Goal: Task Accomplishment & Management: Manage account settings

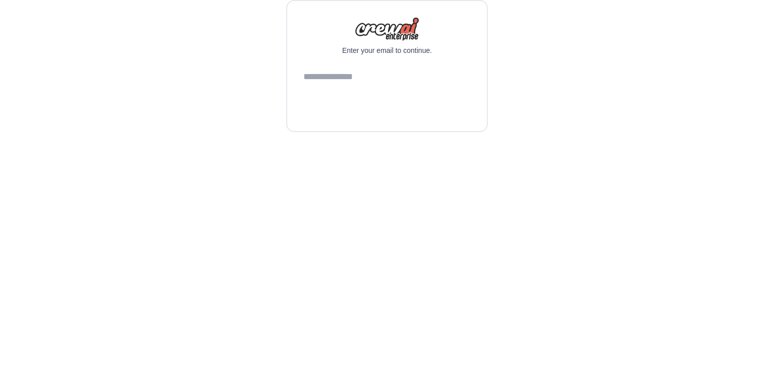
click at [398, 78] on input "email" at bounding box center [386, 77] width 167 height 27
type input "**********"
click at [429, 113] on button "Continue" at bounding box center [386, 103] width 167 height 24
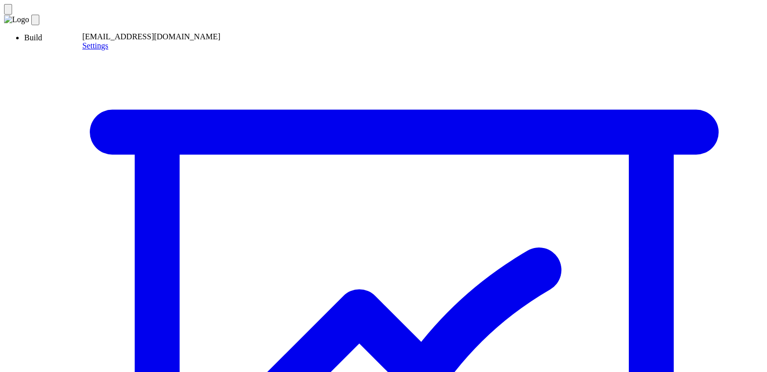
scroll to position [6, 0]
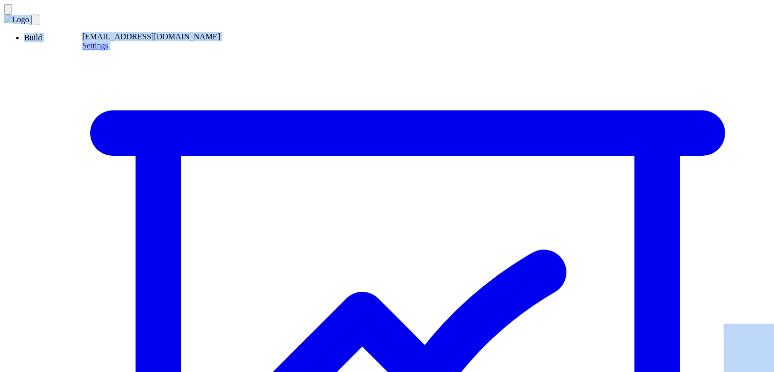
copy body "emenyamany@gmail.com Settings Build Automations Crew Studio Marketplace Agents …"
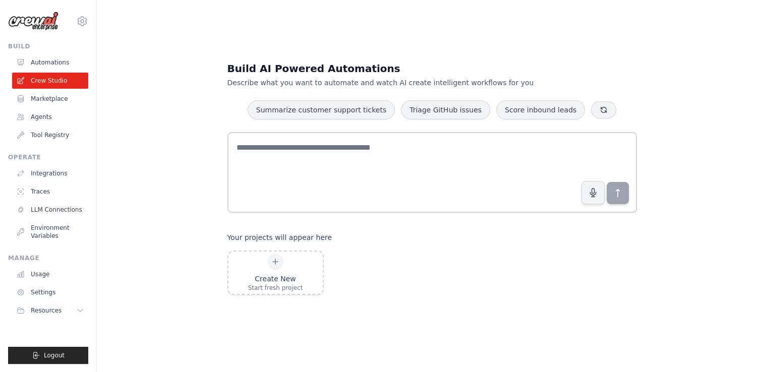
scroll to position [20, 0]
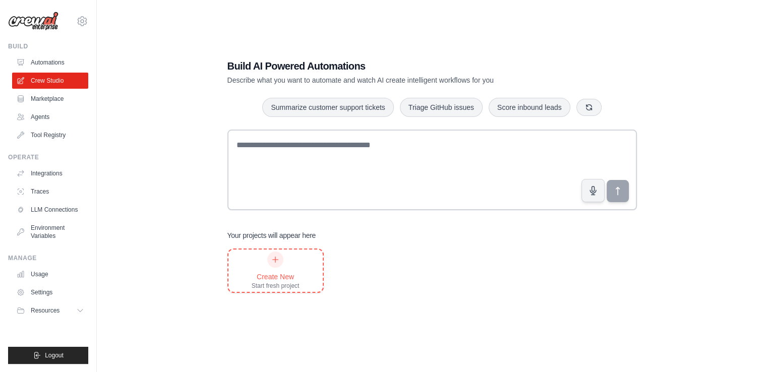
click at [289, 265] on div "Create New Start fresh project" at bounding box center [275, 270] width 48 height 38
click at [251, 283] on div "Start fresh project" at bounding box center [275, 286] width 48 height 8
click at [266, 277] on div "Create New" at bounding box center [275, 277] width 48 height 10
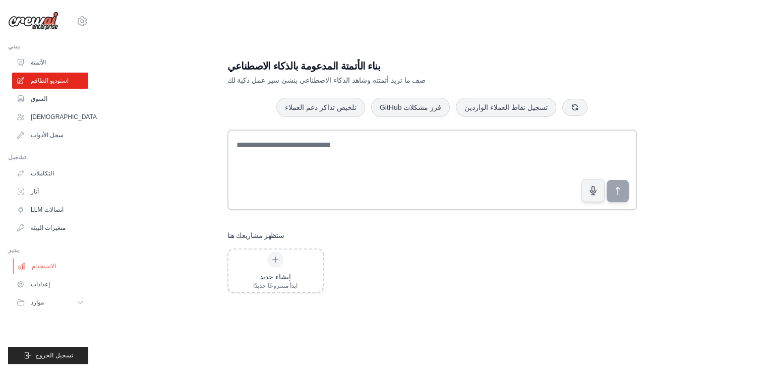
scroll to position [89, 0]
click at [24, 260] on link "الاستخدام" at bounding box center [51, 266] width 76 height 16
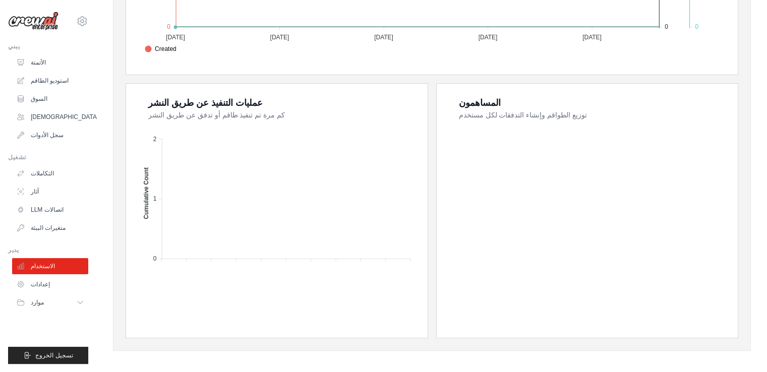
scroll to position [357, 0]
click at [39, 210] on font "اتصالات LLM" at bounding box center [48, 209] width 33 height 7
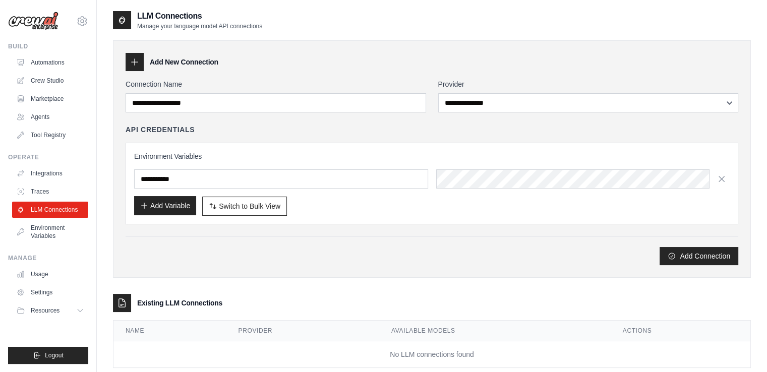
click at [149, 201] on button "Add Variable" at bounding box center [165, 205] width 62 height 19
click at [155, 205] on button "Add Variable" at bounding box center [165, 205] width 62 height 19
click at [187, 183] on input "text" at bounding box center [281, 178] width 294 height 19
click at [176, 180] on input "text" at bounding box center [281, 178] width 294 height 19
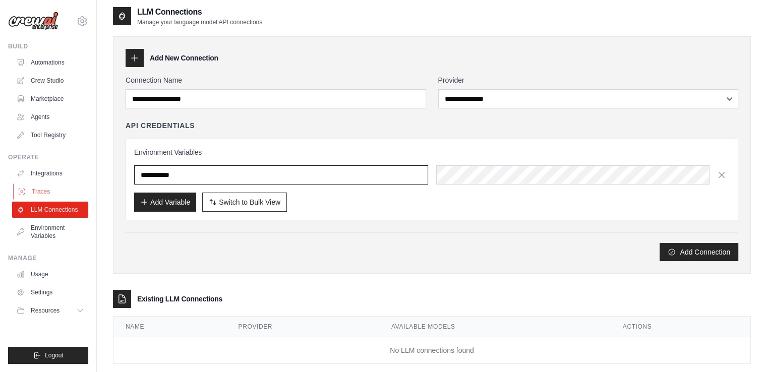
scroll to position [4, 0]
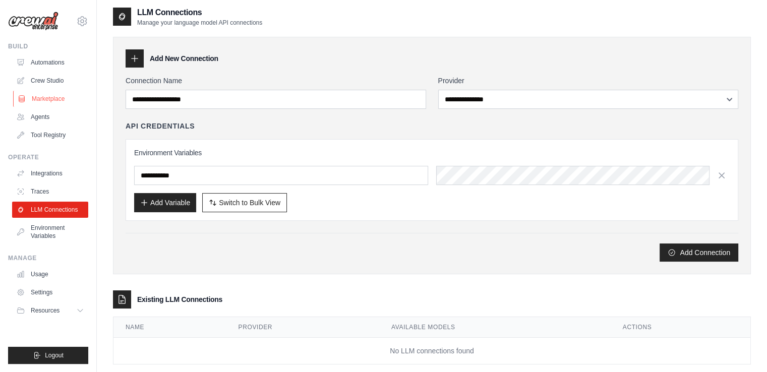
click at [39, 101] on link "Marketplace" at bounding box center [51, 99] width 76 height 16
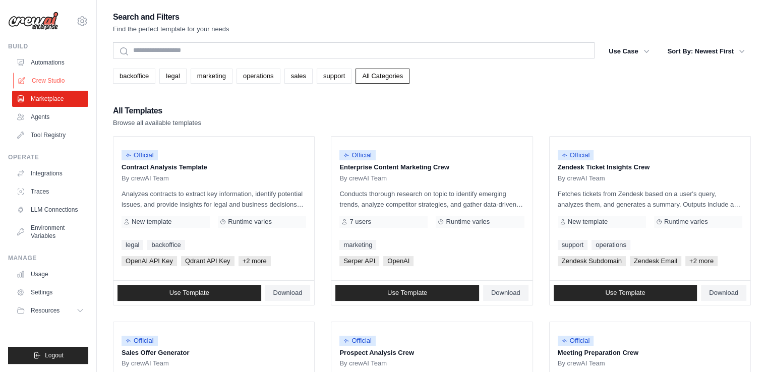
click at [34, 79] on link "Crew Studio" at bounding box center [51, 81] width 76 height 16
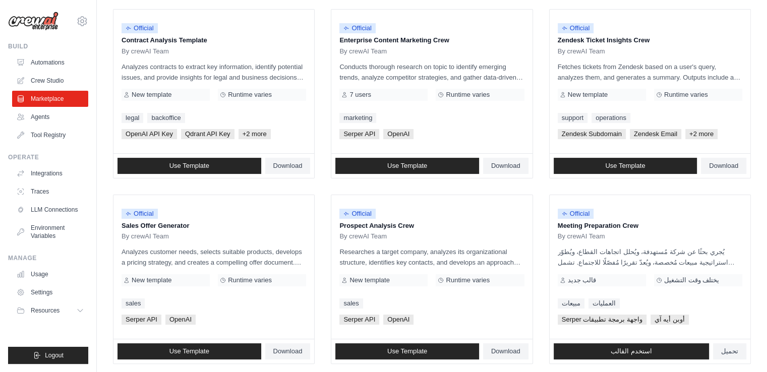
scroll to position [129, 0]
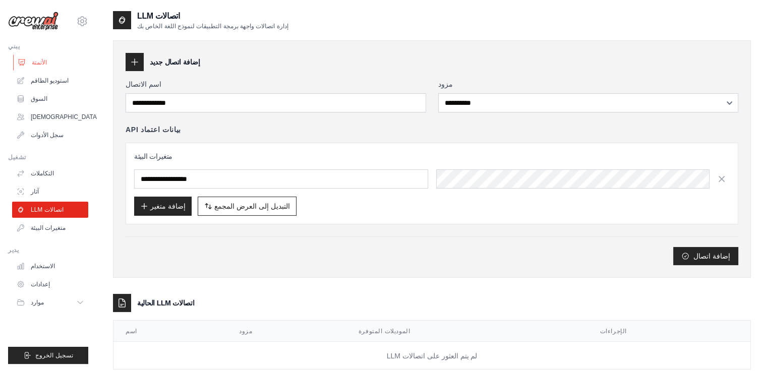
click at [33, 64] on font "الأتمتة" at bounding box center [39, 62] width 15 height 7
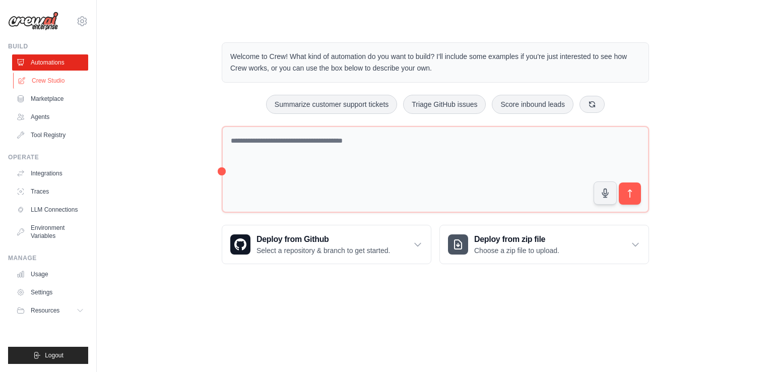
click at [45, 79] on link "Crew Studio" at bounding box center [51, 81] width 76 height 16
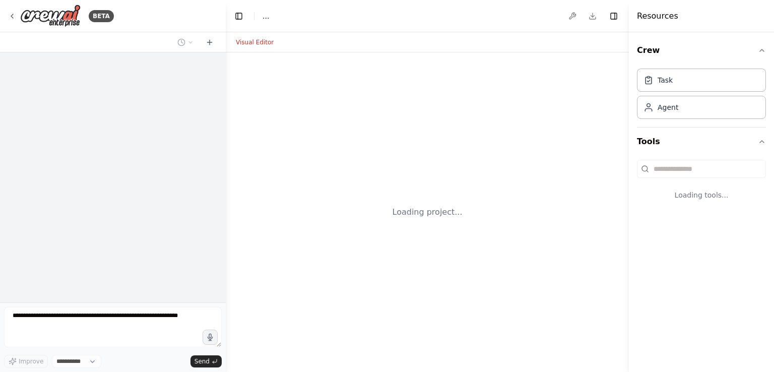
select select "****"
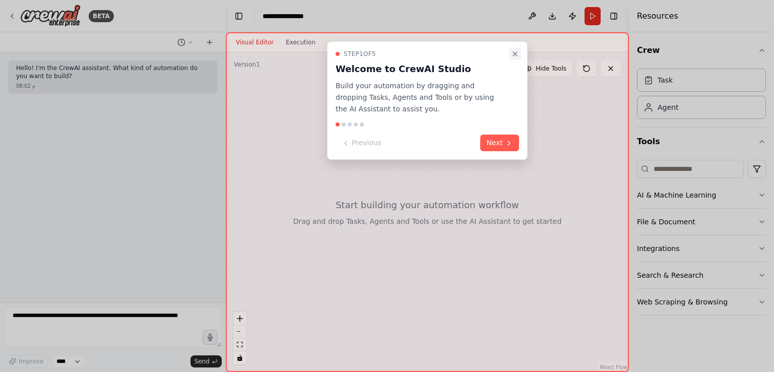
click at [514, 54] on icon "Close walkthrough" at bounding box center [515, 54] width 4 height 4
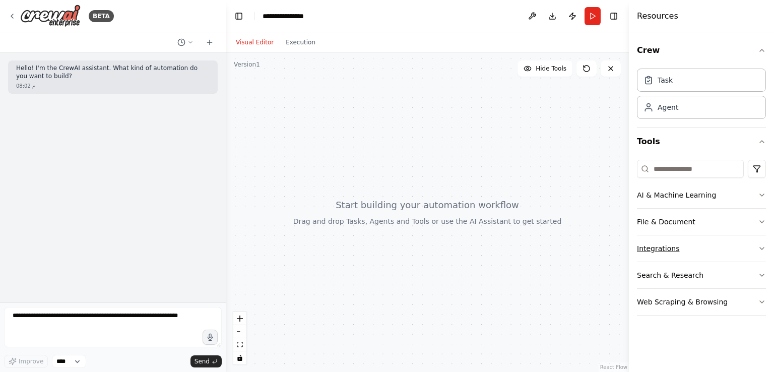
click at [763, 242] on button "Integrations" at bounding box center [701, 248] width 129 height 26
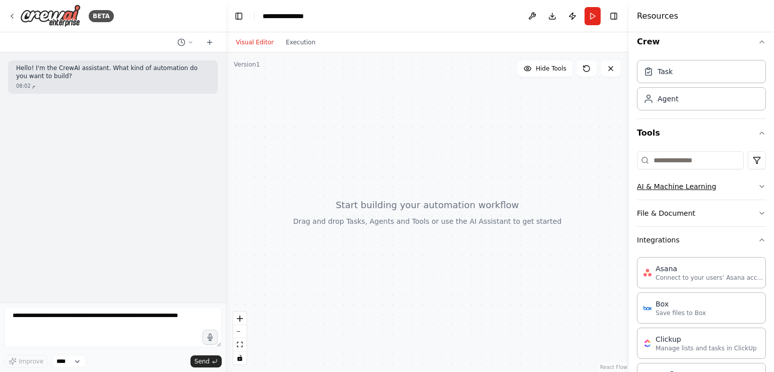
scroll to position [9, 0]
click at [758, 184] on icon "button" at bounding box center [762, 186] width 8 height 8
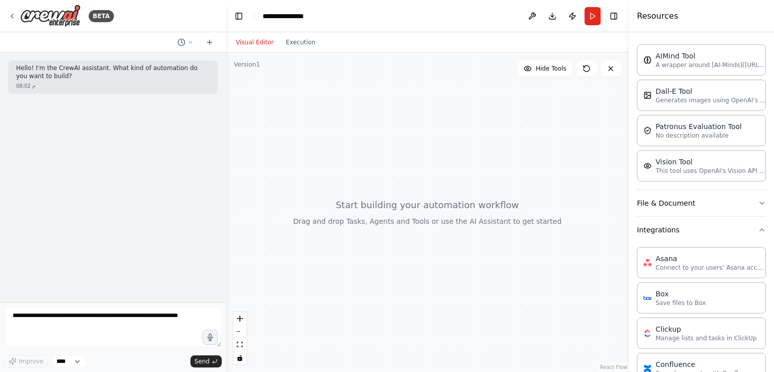
scroll to position [164, 0]
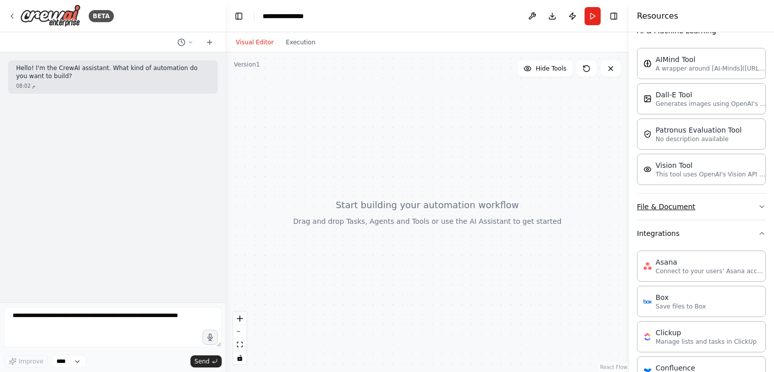
click at [745, 205] on button "File & Document" at bounding box center [701, 207] width 129 height 26
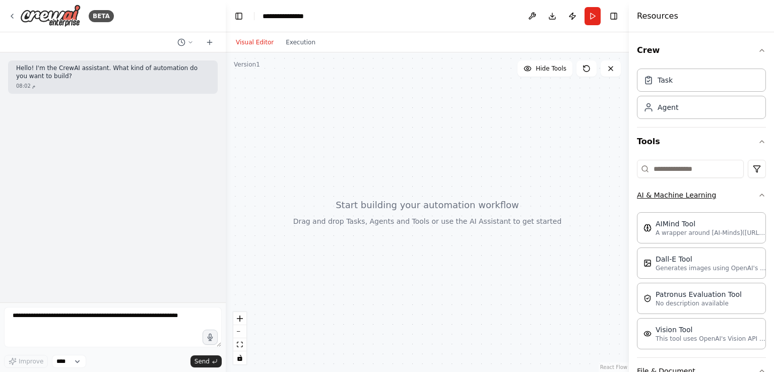
scroll to position [0, 0]
click at [758, 193] on icon "button" at bounding box center [762, 195] width 8 height 8
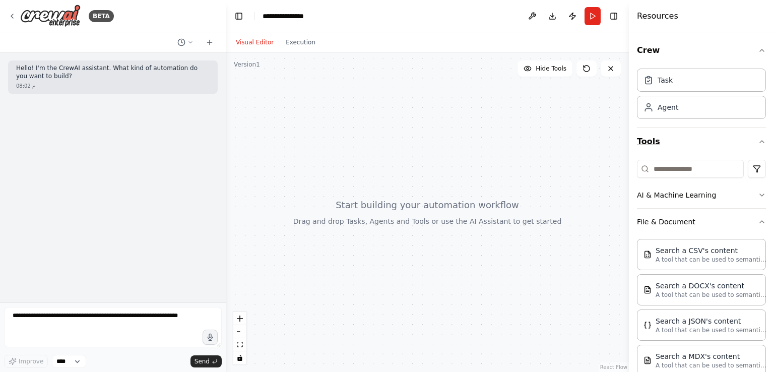
click at [648, 140] on button "Tools" at bounding box center [701, 142] width 129 height 28
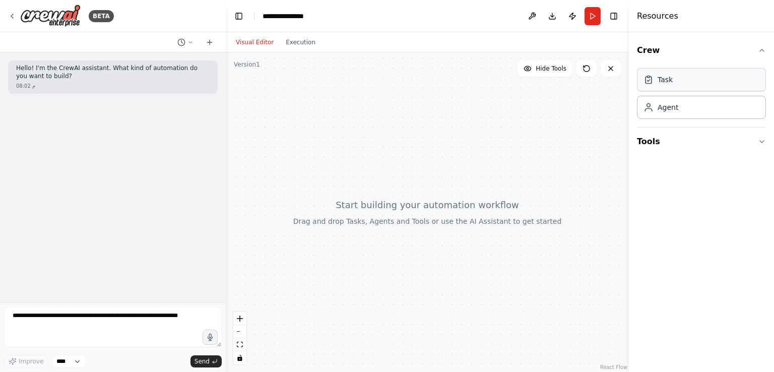
click at [663, 87] on div "Task" at bounding box center [701, 79] width 129 height 23
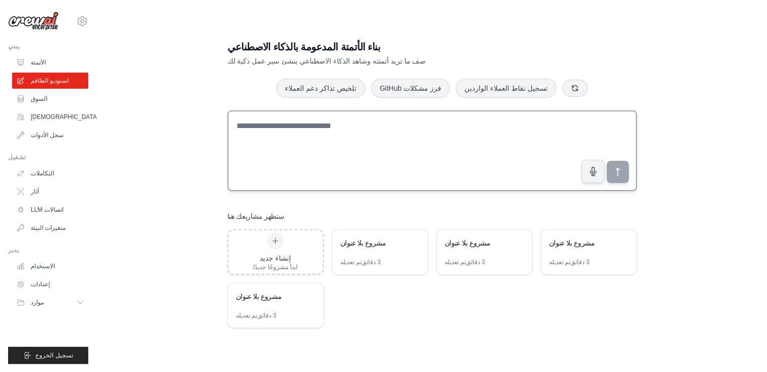
scroll to position [16, 0]
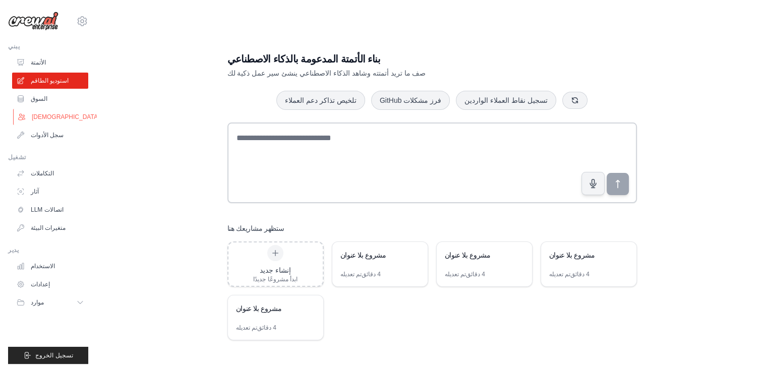
click at [29, 117] on link "[DEMOGRAPHIC_DATA]وكلاء" at bounding box center [51, 117] width 76 height 16
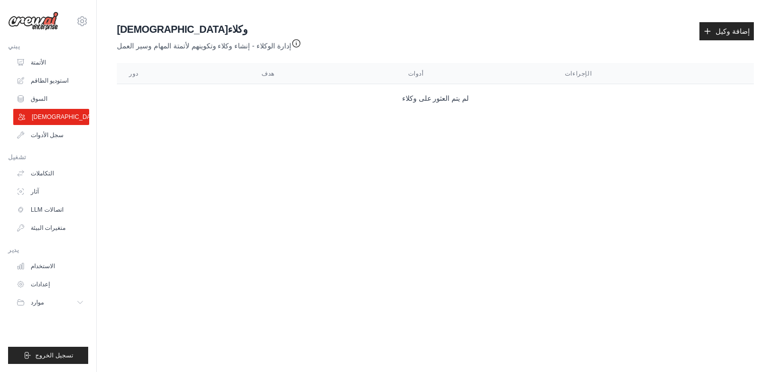
click at [28, 118] on link "[DEMOGRAPHIC_DATA]وكلاء" at bounding box center [51, 117] width 76 height 16
click at [32, 118] on font "[DEMOGRAPHIC_DATA]وكلاء" at bounding box center [72, 116] width 80 height 7
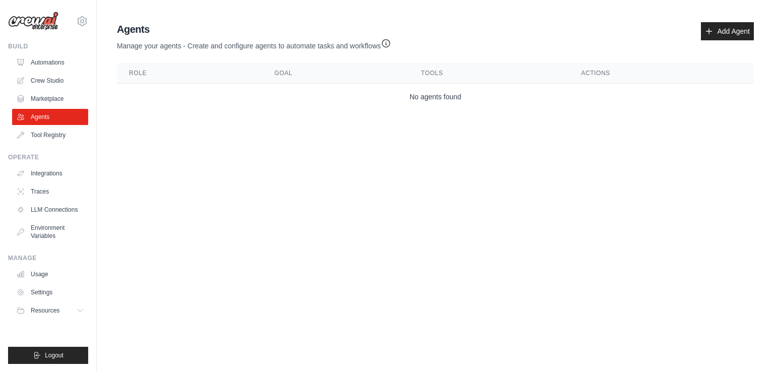
click at [312, 68] on th "Goal" at bounding box center [336, 73] width 147 height 21
click at [238, 47] on p "Manage your agents - Create and configure agents to automate tasks and workflows" at bounding box center [254, 43] width 274 height 15
click at [225, 48] on p "Manage your agents - Create and configure agents to automate tasks and workflows" at bounding box center [254, 43] width 274 height 15
click at [720, 33] on link "Add Agent" at bounding box center [727, 31] width 53 height 18
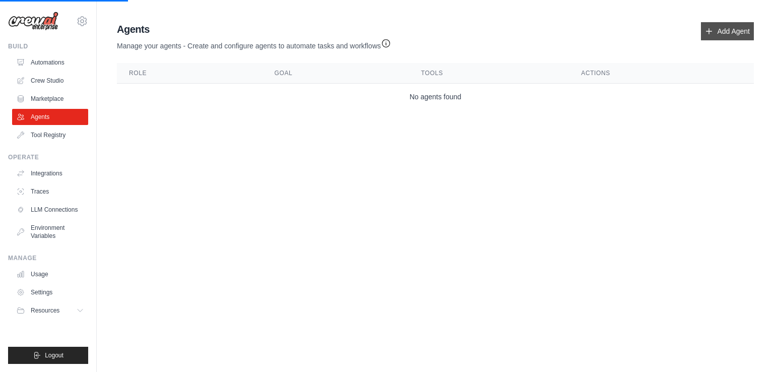
click at [711, 32] on icon at bounding box center [709, 31] width 8 height 8
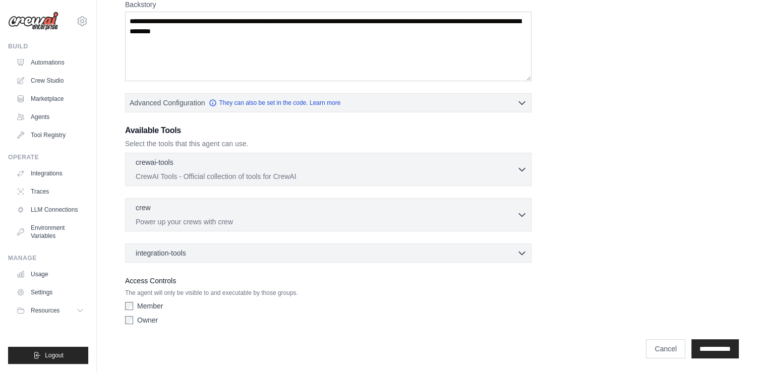
scroll to position [166, 0]
click at [711, 341] on input "**********" at bounding box center [714, 349] width 47 height 19
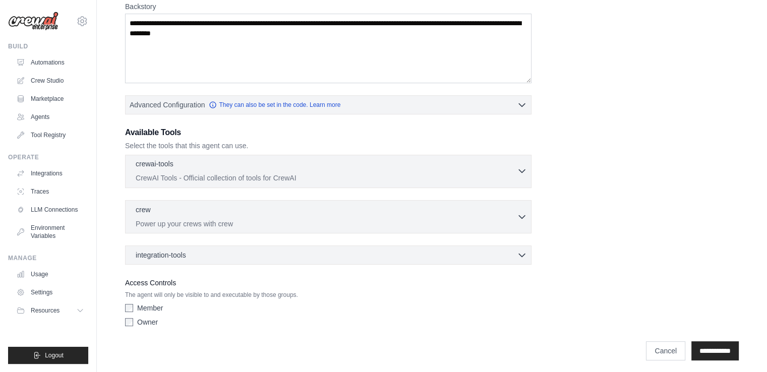
scroll to position [244, 0]
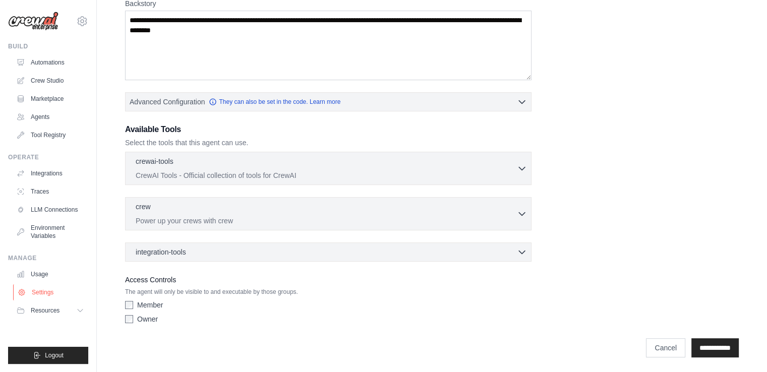
click at [47, 293] on link "Settings" at bounding box center [51, 292] width 76 height 16
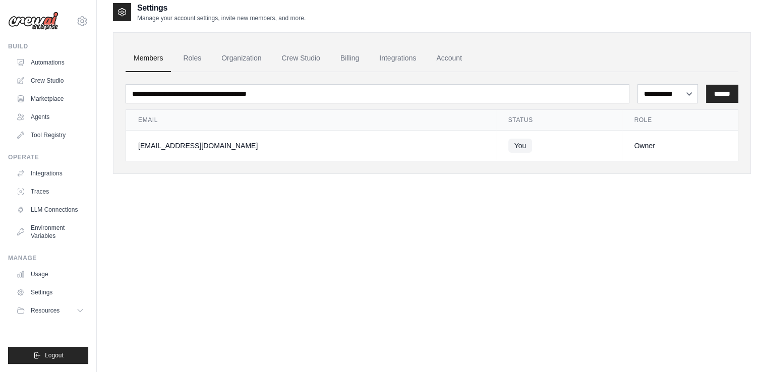
click at [189, 254] on div "**********" at bounding box center [432, 188] width 638 height 372
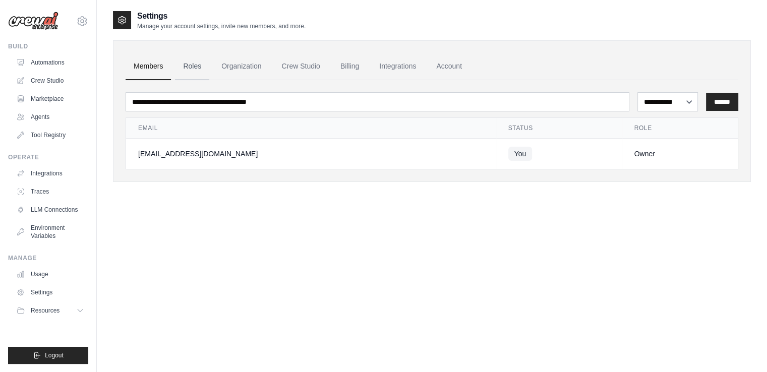
click at [193, 62] on link "Roles" at bounding box center [192, 66] width 34 height 27
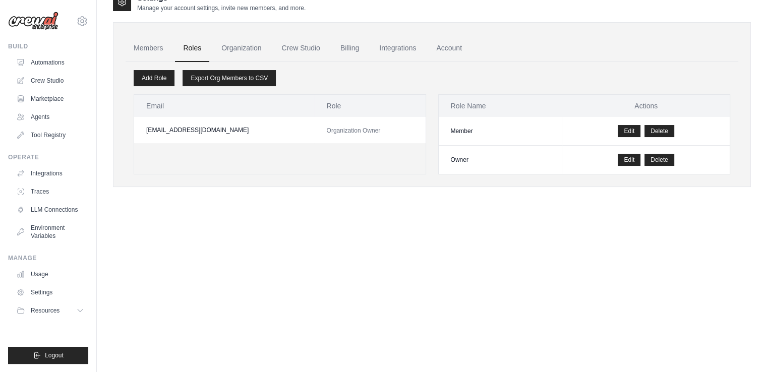
scroll to position [20, 0]
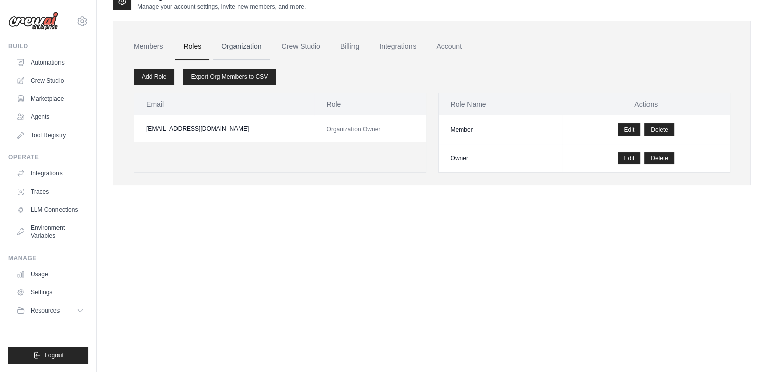
click at [254, 45] on link "Organization" at bounding box center [241, 46] width 56 height 27
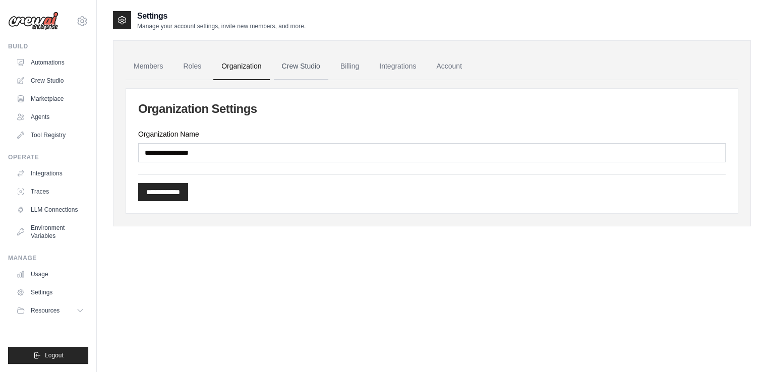
click at [310, 69] on link "Crew Studio" at bounding box center [301, 66] width 54 height 27
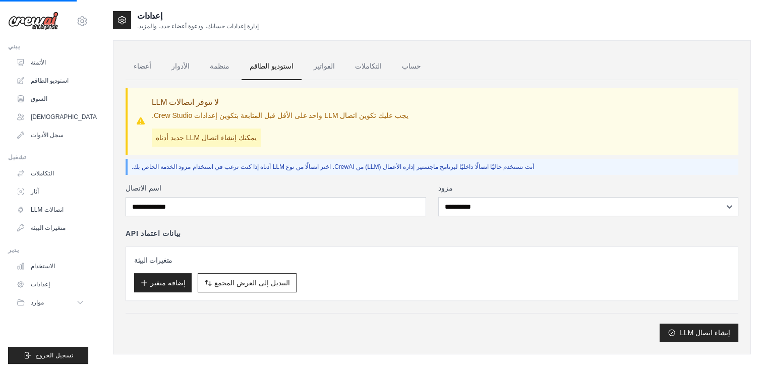
scroll to position [7, 0]
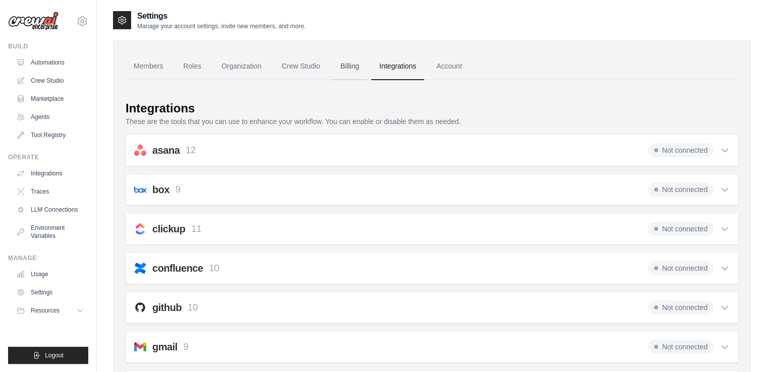
click at [347, 61] on link "Billing" at bounding box center [349, 66] width 35 height 27
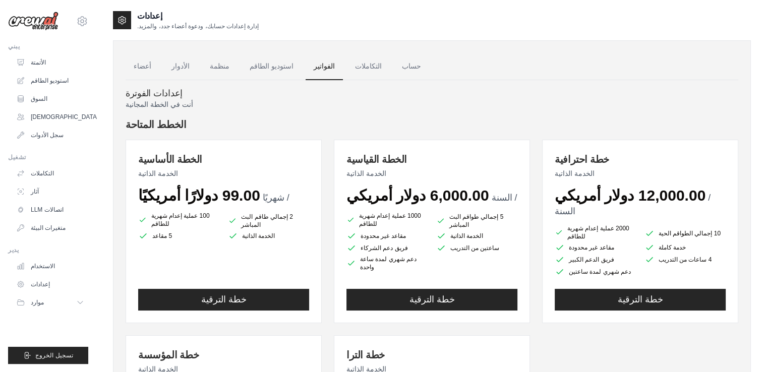
click at [313, 62] on font "الفواتير" at bounding box center [323, 66] width 21 height 8
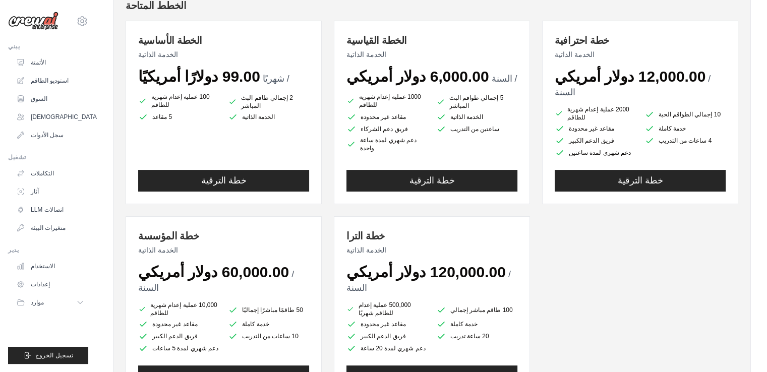
scroll to position [115, 0]
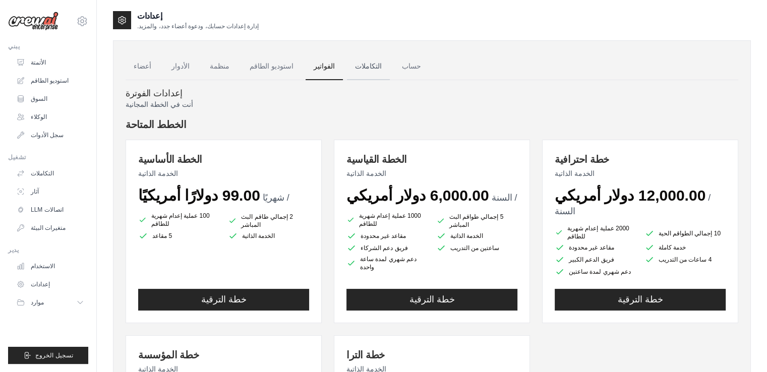
click at [355, 66] on font "التكاملات" at bounding box center [368, 66] width 27 height 8
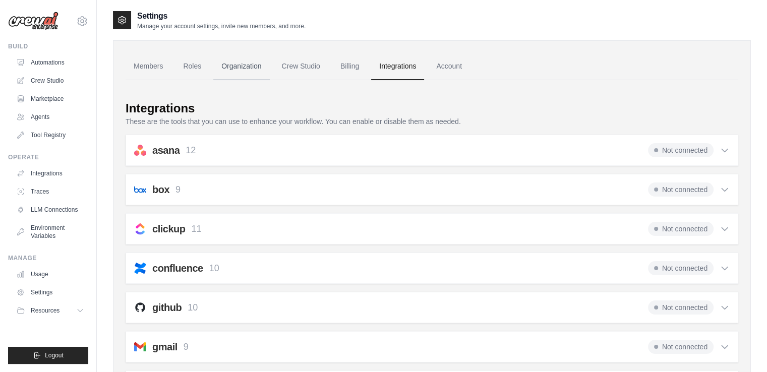
click at [245, 70] on link "Organization" at bounding box center [241, 66] width 56 height 27
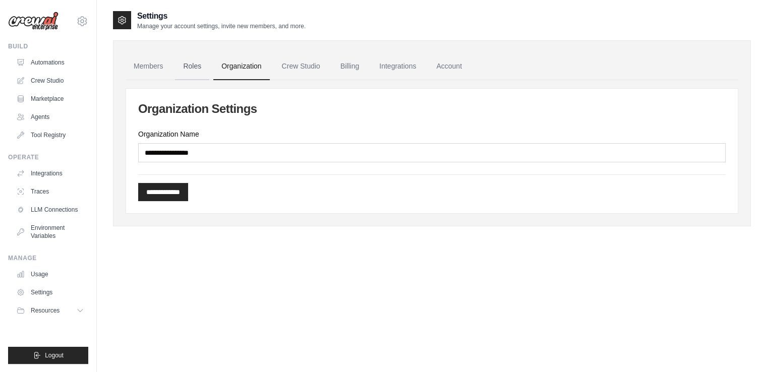
click at [191, 65] on link "Roles" at bounding box center [192, 66] width 34 height 27
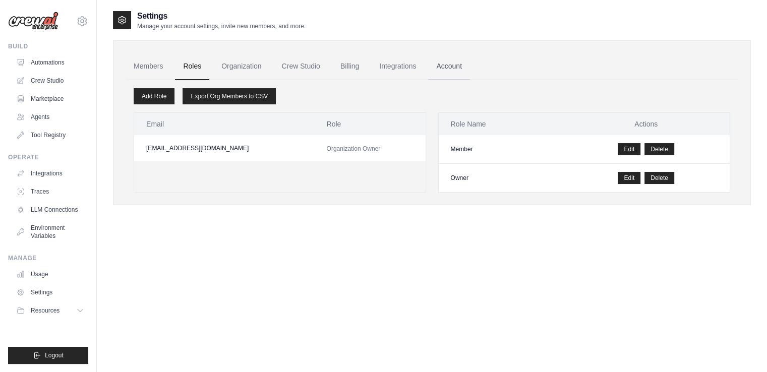
click at [444, 68] on link "Account" at bounding box center [449, 66] width 42 height 27
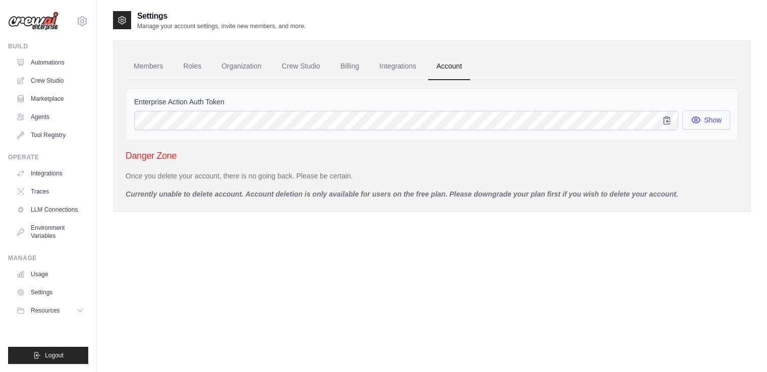
click at [696, 117] on icon "button" at bounding box center [695, 120] width 10 height 10
click at [699, 121] on icon "button" at bounding box center [695, 120] width 10 height 10
click at [420, 89] on div "Enterprise Action Auth Token Show" at bounding box center [431, 114] width 612 height 52
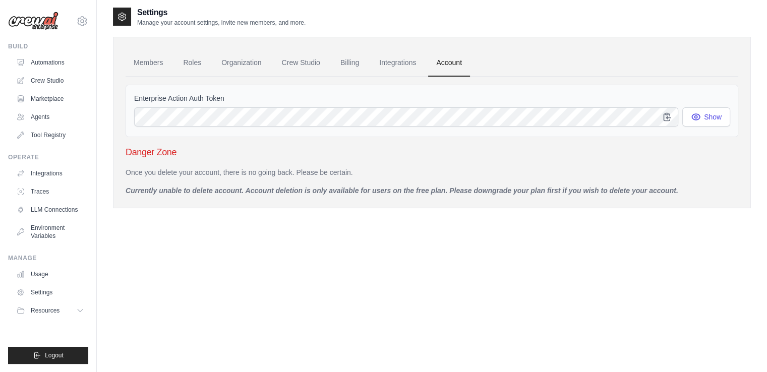
scroll to position [3, 0]
click at [338, 85] on div "Enterprise Action Auth Token Show" at bounding box center [431, 111] width 612 height 52
copy div "[EMAIL_ADDRESS][DOMAIN_NAME] Settings Build Automations Crew Studio Marketplace…"
click at [368, 88] on div "Enterprise Action Auth Token Show" at bounding box center [431, 111] width 612 height 52
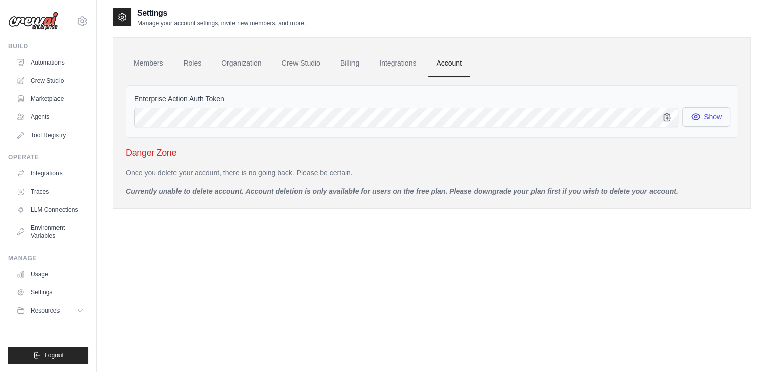
click at [701, 115] on button "Show" at bounding box center [706, 116] width 48 height 19
click at [700, 115] on icon "button" at bounding box center [695, 117] width 8 height 8
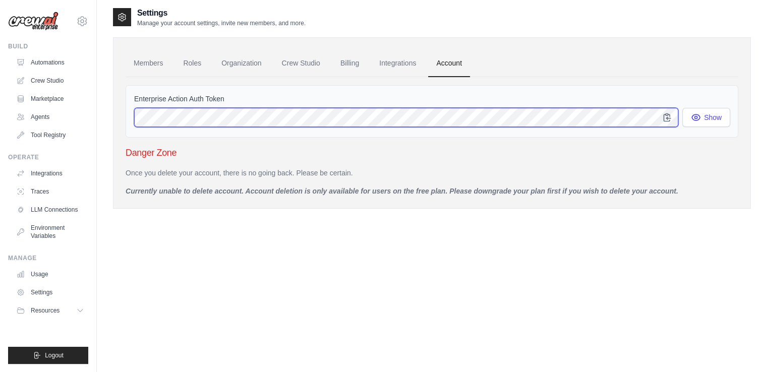
click at [432, 142] on div "Enterprise Action Auth Token Show Danger Zone Once you delete your account, the…" at bounding box center [431, 136] width 612 height 119
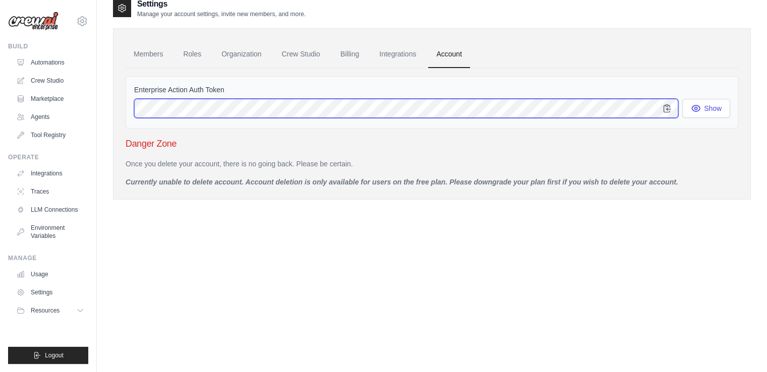
scroll to position [12, 0]
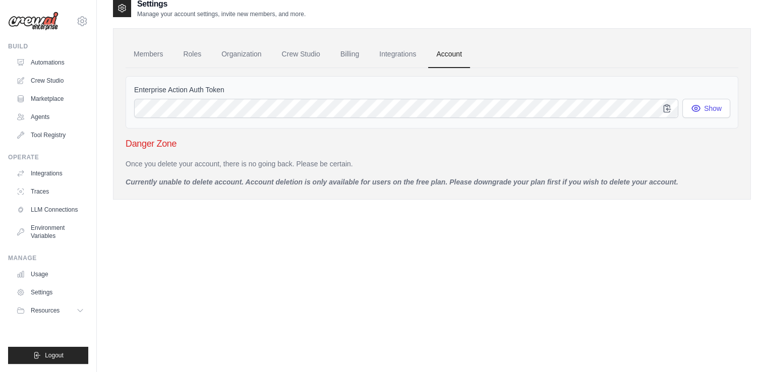
click at [494, 162] on p "Once you delete your account, there is no going back. Please be certain." at bounding box center [431, 164] width 612 height 10
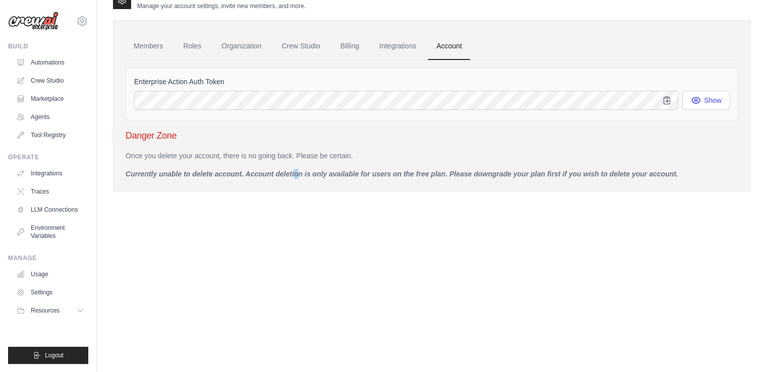
drag, startPoint x: 257, startPoint y: 162, endPoint x: 264, endPoint y: 162, distance: 6.6
click at [264, 162] on div "Once you delete your account, there is no going back. Please be certain. Curren…" at bounding box center [431, 165] width 612 height 28
click at [290, 161] on div "Once you delete your account, there is no going back. Please be certain. Curren…" at bounding box center [431, 165] width 612 height 28
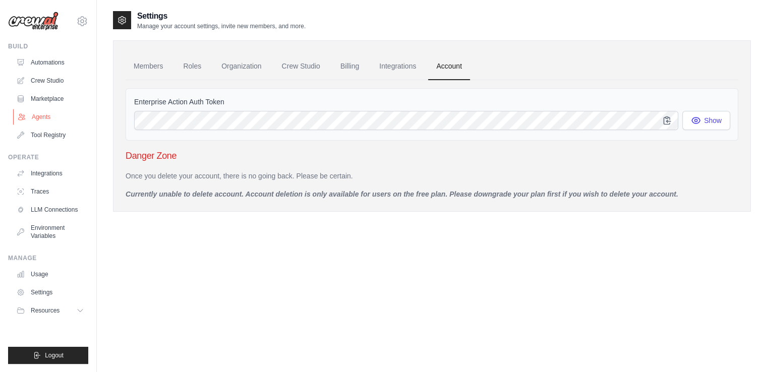
click at [39, 117] on link "Agents" at bounding box center [51, 117] width 76 height 16
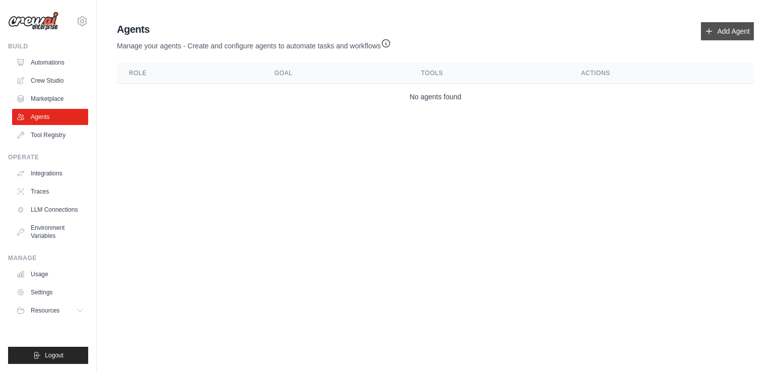
click at [735, 33] on link "Add Agent" at bounding box center [727, 31] width 53 height 18
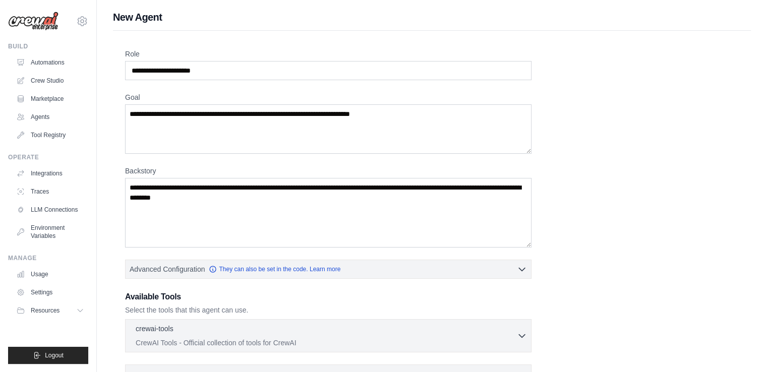
click at [705, 34] on div "Role Goal [GEOGRAPHIC_DATA] Advanced Configuration They can also be set in the …" at bounding box center [432, 281] width 638 height 500
click at [158, 69] on input "Role" at bounding box center [328, 70] width 406 height 19
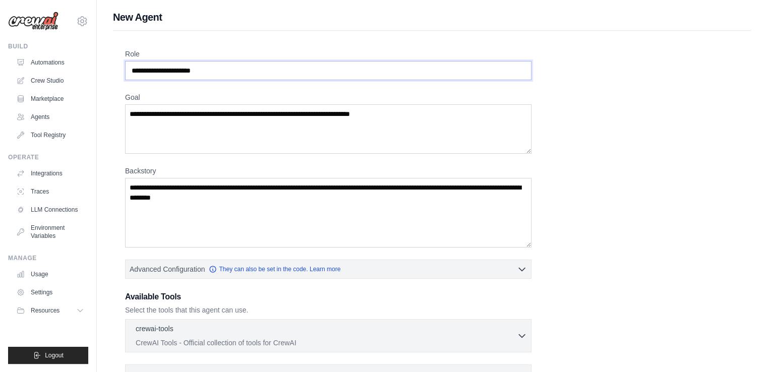
click at [203, 70] on input "Role" at bounding box center [328, 70] width 406 height 19
click at [196, 69] on input "Role" at bounding box center [328, 70] width 406 height 19
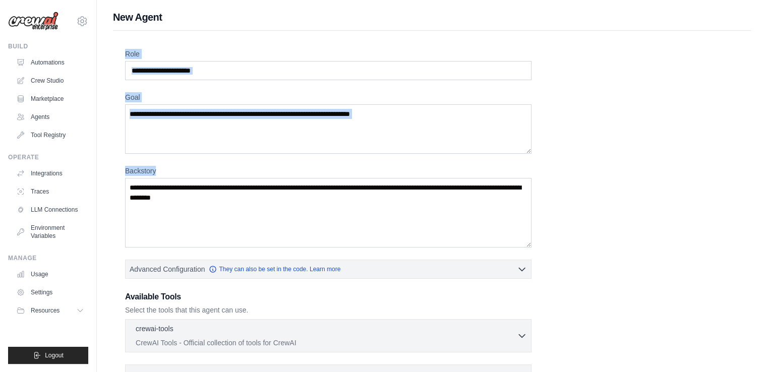
drag, startPoint x: 122, startPoint y: 53, endPoint x: 212, endPoint y: 219, distance: 188.5
click at [212, 219] on div "Role Goal [GEOGRAPHIC_DATA] Advanced Configuration They can also be set in the …" at bounding box center [432, 281] width 638 height 500
click at [290, 130] on textarea "Goal" at bounding box center [328, 128] width 406 height 49
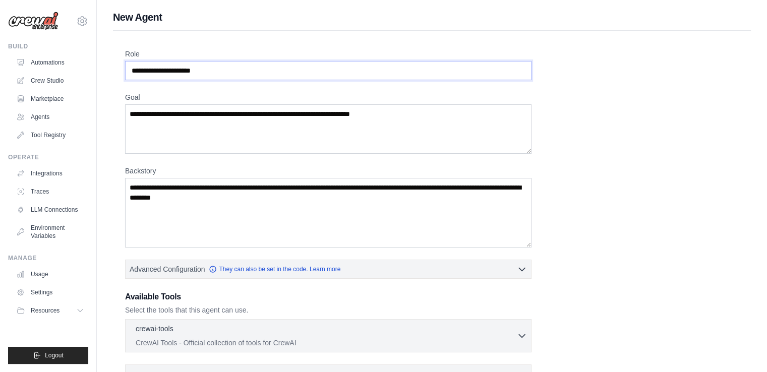
click at [224, 63] on input "Role" at bounding box center [328, 70] width 406 height 19
drag, startPoint x: 134, startPoint y: 74, endPoint x: 134, endPoint y: 68, distance: 6.1
click at [134, 68] on input "Role" at bounding box center [328, 70] width 406 height 19
drag, startPoint x: 134, startPoint y: 68, endPoint x: 208, endPoint y: 69, distance: 74.6
click at [208, 69] on input "Role" at bounding box center [328, 70] width 406 height 19
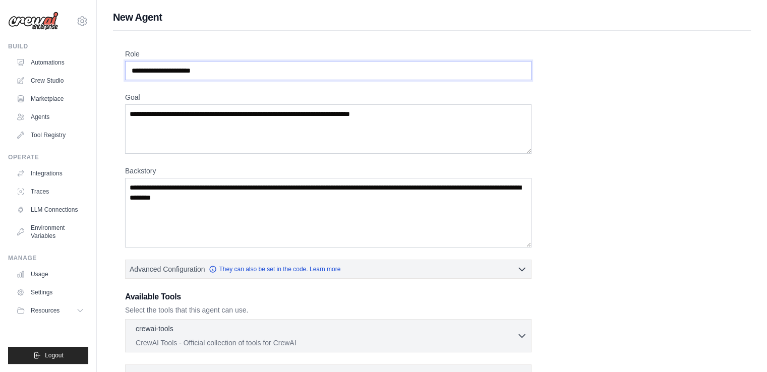
click at [208, 69] on input "Role" at bounding box center [328, 70] width 406 height 19
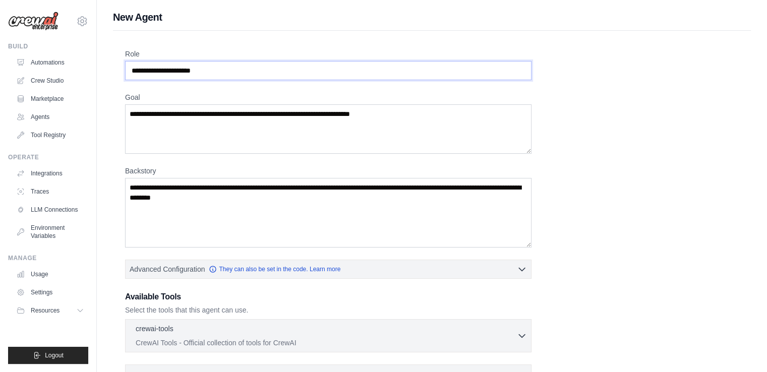
click at [196, 70] on input "Role" at bounding box center [328, 70] width 406 height 19
drag, startPoint x: 154, startPoint y: 69, endPoint x: 198, endPoint y: 78, distance: 44.8
click at [198, 78] on input "Role" at bounding box center [328, 70] width 406 height 19
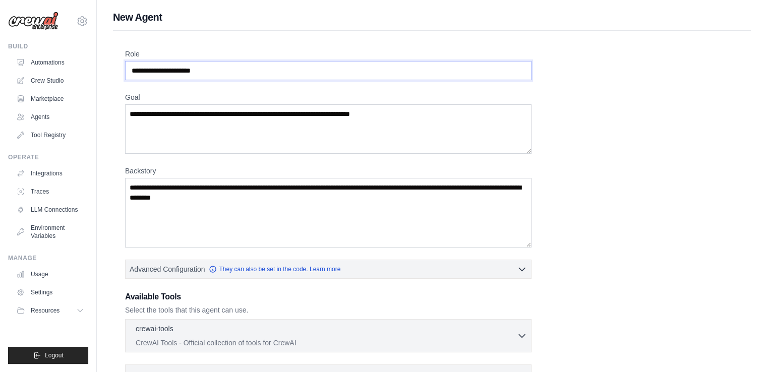
click at [195, 71] on input "Role" at bounding box center [328, 70] width 406 height 19
drag, startPoint x: 127, startPoint y: 52, endPoint x: 158, endPoint y: 47, distance: 31.7
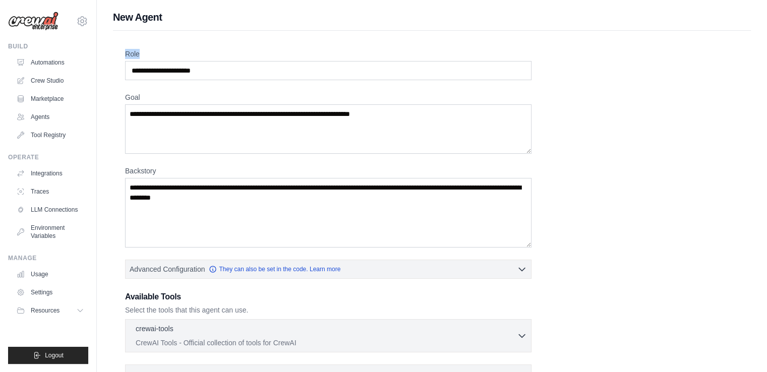
click at [158, 47] on div "Role Goal [GEOGRAPHIC_DATA] Advanced Configuration They can also be set in the …" at bounding box center [432, 281] width 638 height 500
drag, startPoint x: 158, startPoint y: 47, endPoint x: 179, endPoint y: 62, distance: 26.0
click at [179, 62] on input "Role" at bounding box center [328, 70] width 406 height 19
drag, startPoint x: 126, startPoint y: 52, endPoint x: 154, endPoint y: 51, distance: 27.7
click at [154, 51] on label "Role" at bounding box center [328, 54] width 406 height 10
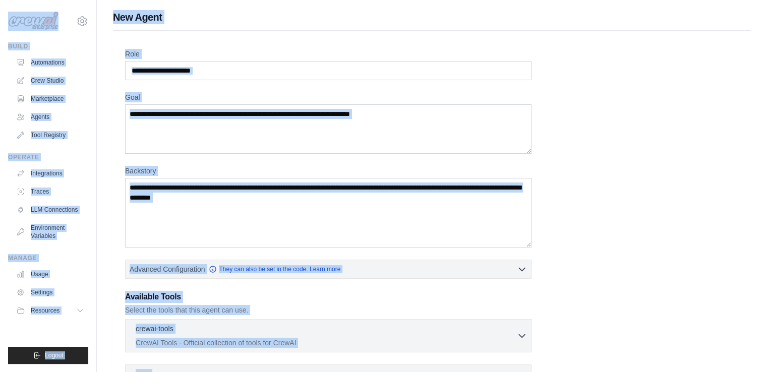
copy div "[EMAIL_ADDRESS][DOMAIN_NAME] Settings Build Automations Crew Studio Marketplace…"
click at [427, 110] on textarea "Goal" at bounding box center [328, 128] width 406 height 49
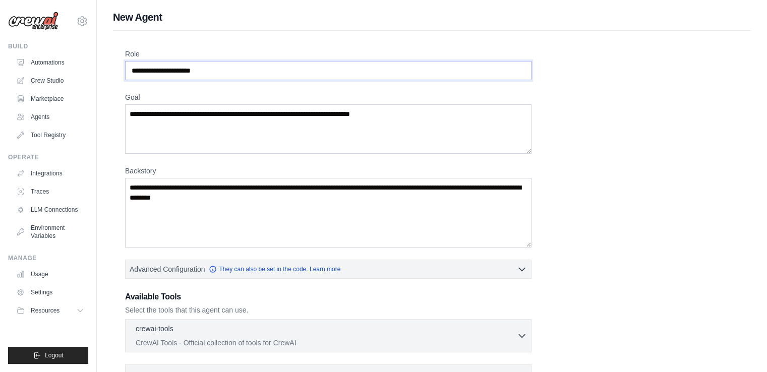
click at [150, 66] on input "Role" at bounding box center [328, 70] width 406 height 19
paste input "**********"
click at [217, 71] on input "**********" at bounding box center [328, 70] width 406 height 19
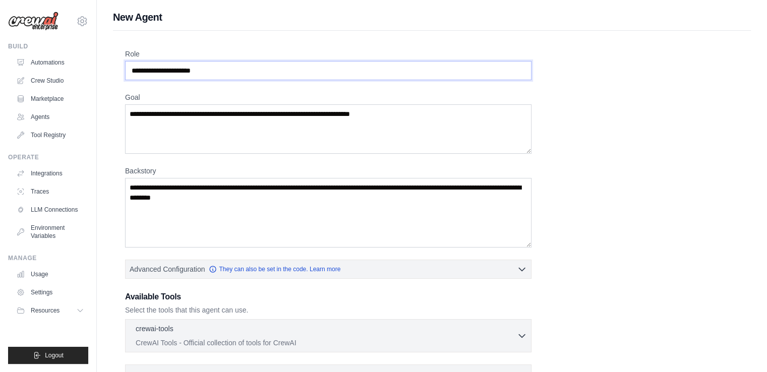
click at [217, 71] on input "**********" at bounding box center [328, 70] width 406 height 19
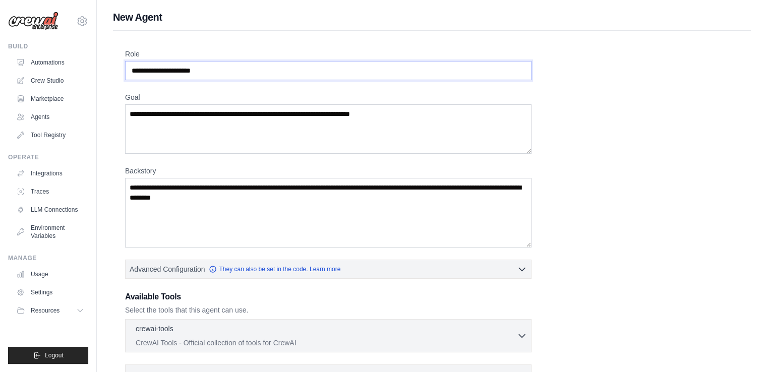
click at [221, 70] on input "**********" at bounding box center [328, 70] width 406 height 19
type input "**********"
click at [200, 134] on textarea "Goal" at bounding box center [328, 128] width 406 height 49
click at [201, 111] on textarea "Goal" at bounding box center [328, 128] width 406 height 49
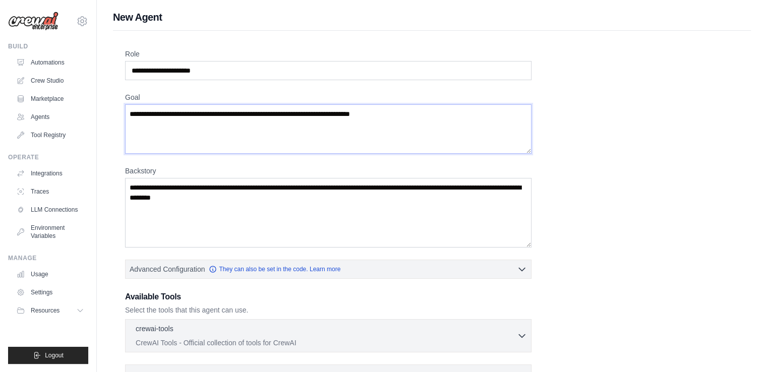
click at [201, 111] on textarea "Goal" at bounding box center [328, 128] width 406 height 49
drag, startPoint x: 201, startPoint y: 111, endPoint x: 191, endPoint y: 112, distance: 10.6
click at [191, 112] on textarea "Goal" at bounding box center [328, 128] width 406 height 49
drag, startPoint x: 191, startPoint y: 112, endPoint x: 258, endPoint y: 113, distance: 67.5
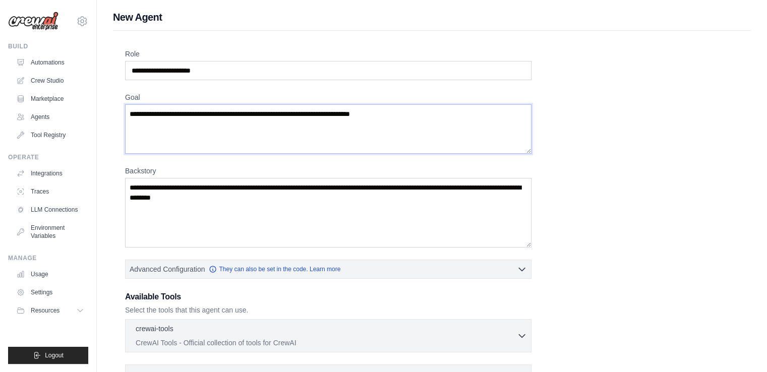
click at [258, 113] on textarea "Goal" at bounding box center [328, 128] width 406 height 49
paste textarea "**********"
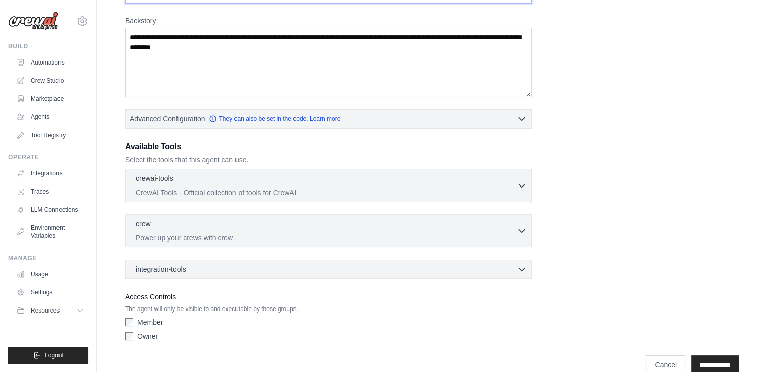
scroll to position [167, 0]
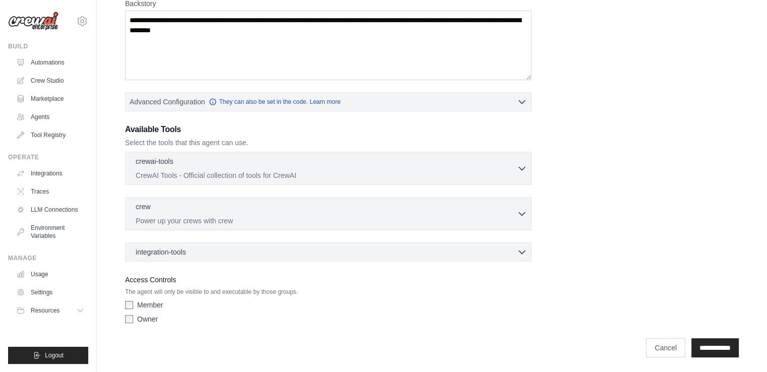
type textarea "**********"
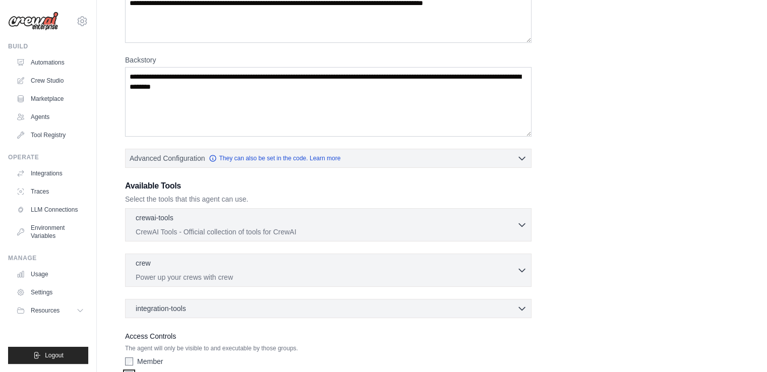
scroll to position [112, 0]
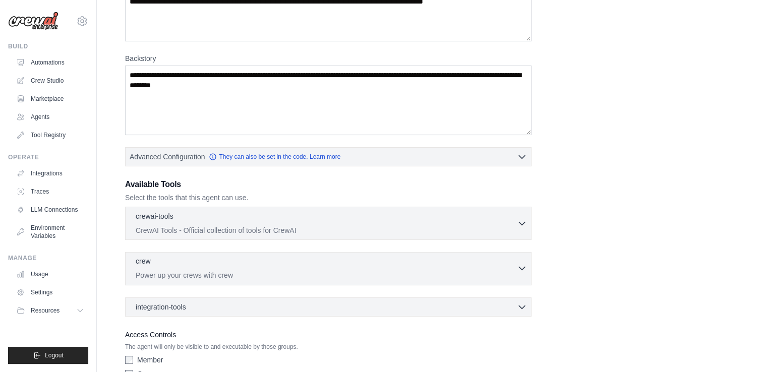
click at [168, 274] on p "Power up your crews with crew" at bounding box center [326, 275] width 381 height 10
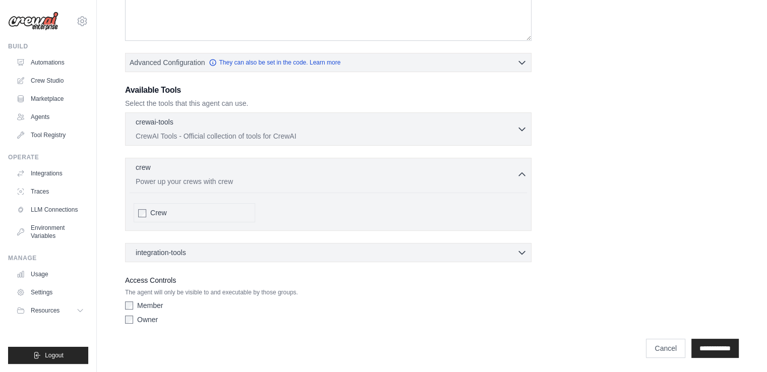
scroll to position [206, 0]
click at [142, 219] on div "Crew" at bounding box center [194, 213] width 121 height 19
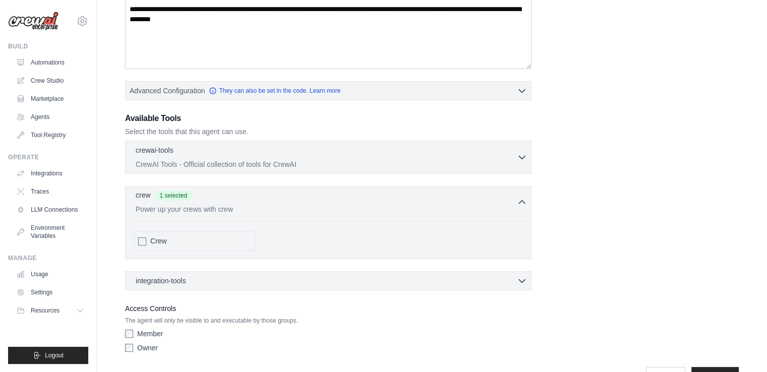
click at [171, 209] on p "Power up your crews with crew" at bounding box center [326, 209] width 381 height 10
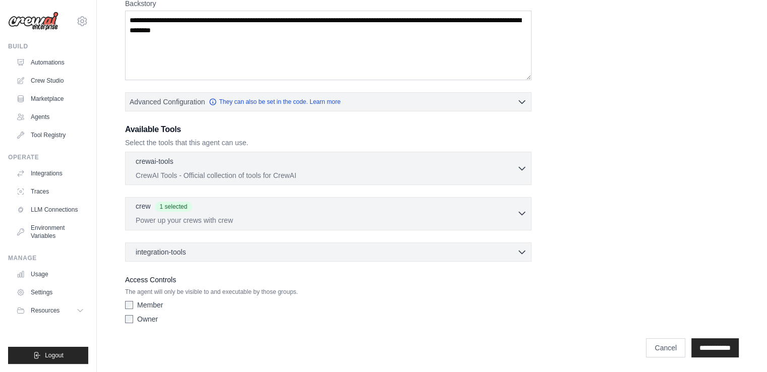
scroll to position [167, 0]
drag, startPoint x: 138, startPoint y: 203, endPoint x: 184, endPoint y: 222, distance: 49.9
click at [184, 222] on div "crew 1 selected Power up your crews with crew" at bounding box center [326, 214] width 381 height 24
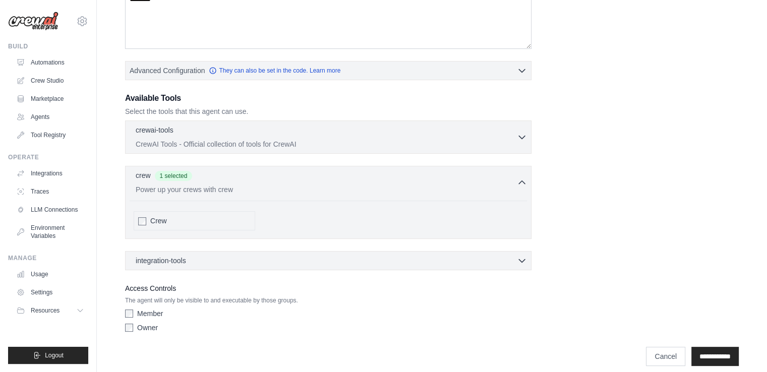
scroll to position [207, 0]
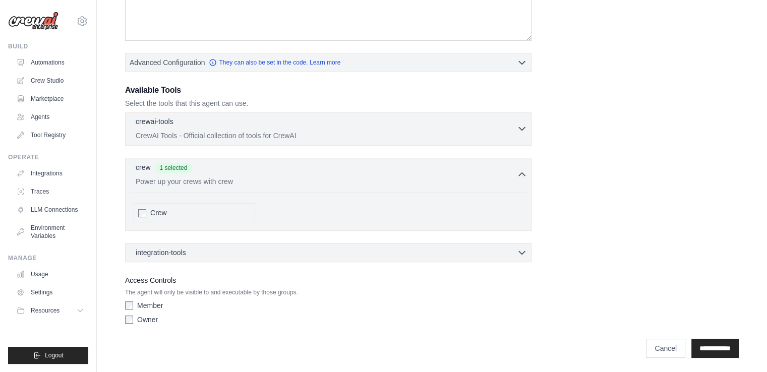
click at [206, 133] on p "CrewAI Tools - Official collection of tools for CrewAI" at bounding box center [326, 136] width 381 height 10
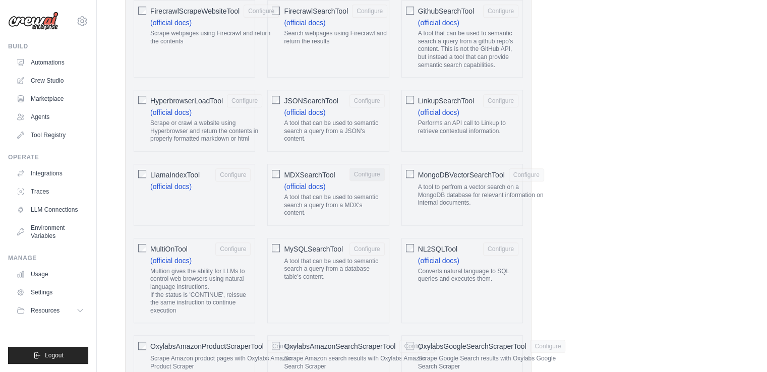
scroll to position [919, 0]
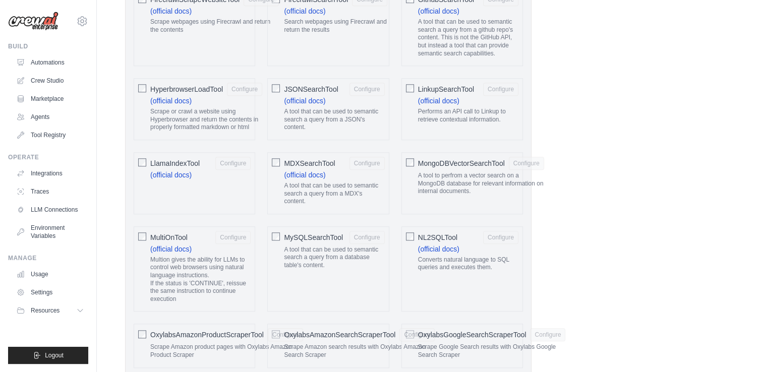
click at [631, 186] on div "**********" at bounding box center [431, 328] width 613 height 2397
click at [613, 184] on div "**********" at bounding box center [431, 328] width 613 height 2397
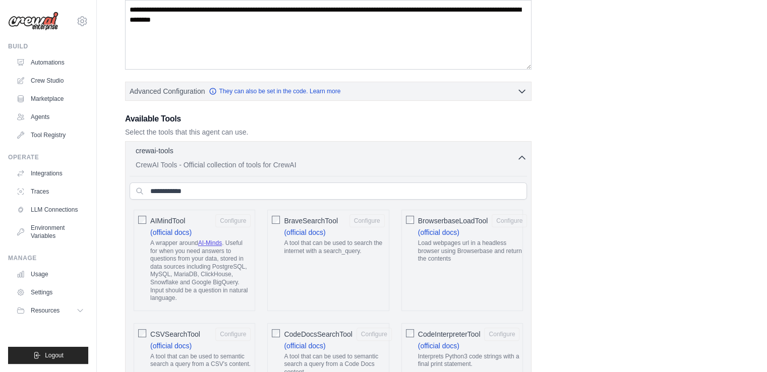
scroll to position [121, 0]
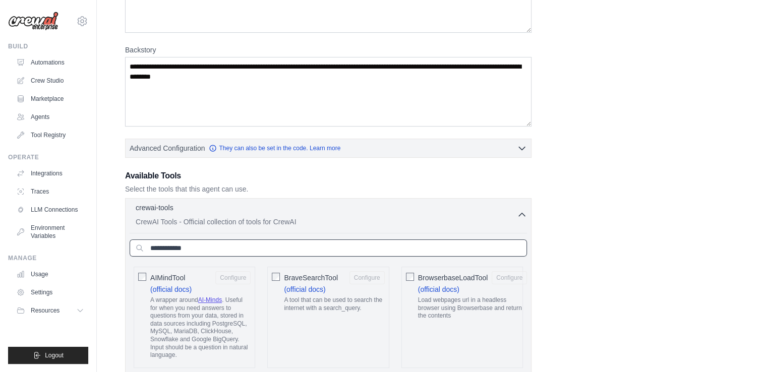
click at [333, 240] on input "text" at bounding box center [328, 247] width 397 height 17
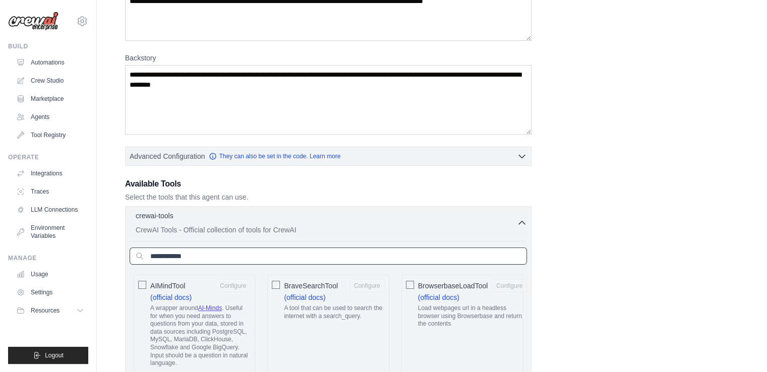
scroll to position [58, 0]
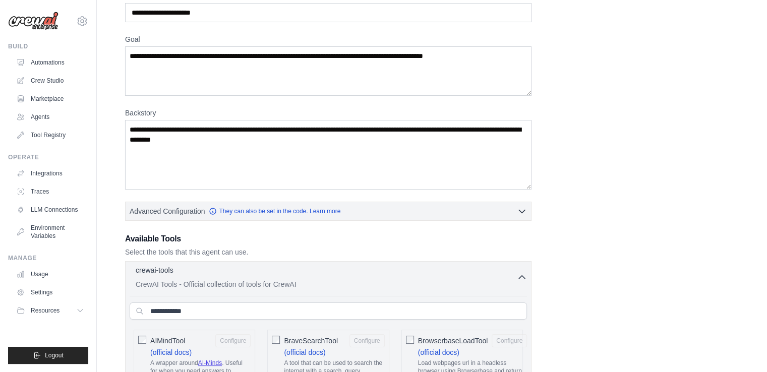
click at [523, 276] on icon "button" at bounding box center [522, 277] width 6 height 3
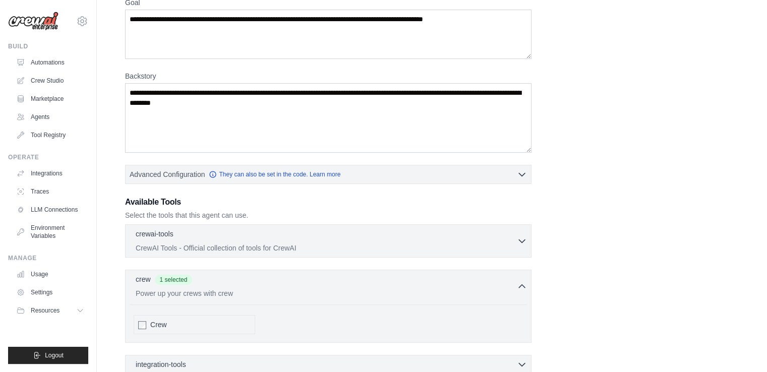
scroll to position [89, 0]
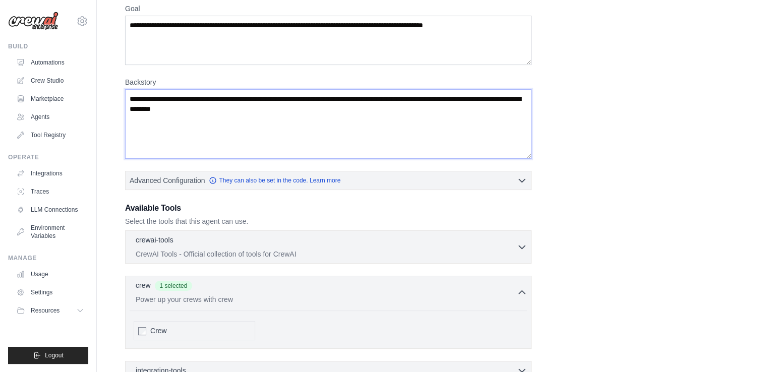
click at [232, 116] on textarea "Backstory" at bounding box center [328, 124] width 406 height 70
click at [220, 111] on textarea "Backstory" at bounding box center [328, 124] width 406 height 70
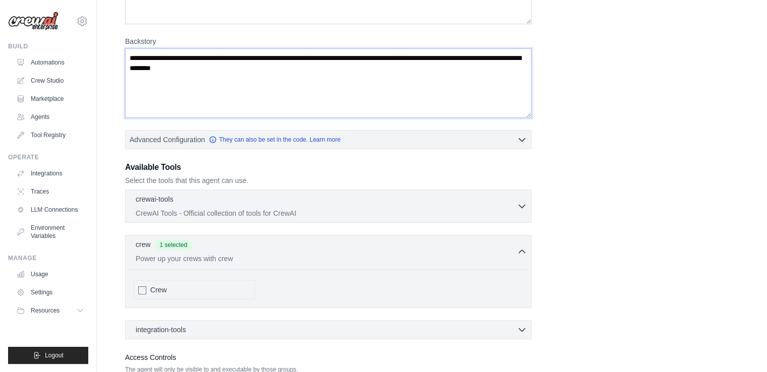
scroll to position [207, 0]
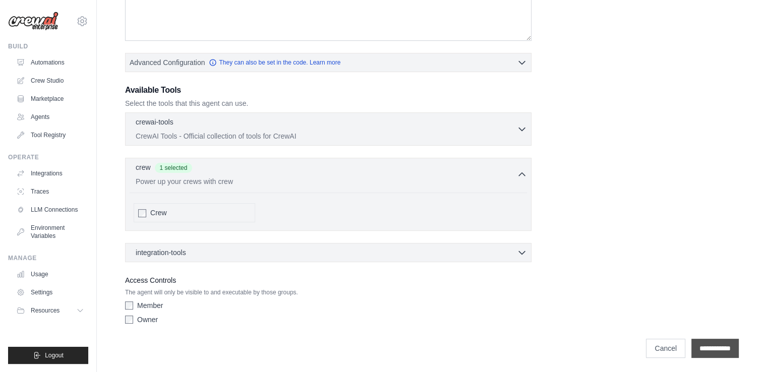
click at [702, 347] on input "**********" at bounding box center [714, 348] width 47 height 19
click at [700, 346] on input "**********" at bounding box center [714, 348] width 47 height 19
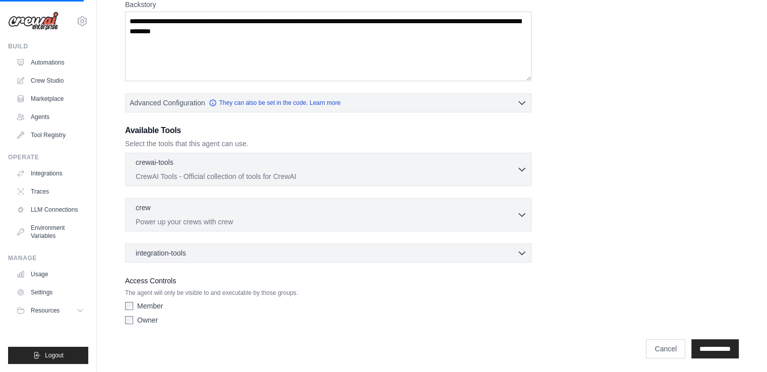
click at [700, 329] on div "**********" at bounding box center [431, 106] width 613 height 447
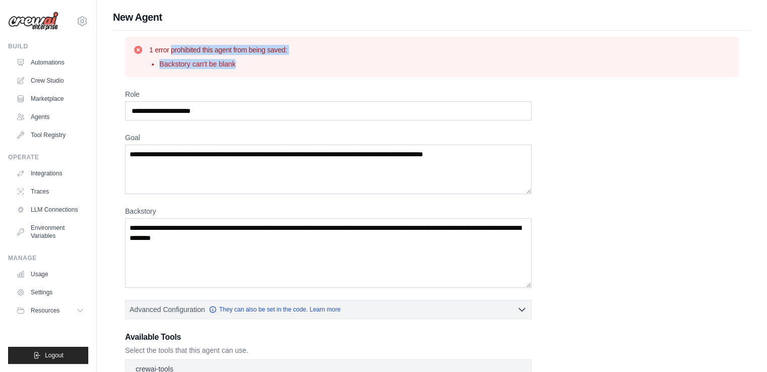
drag, startPoint x: 149, startPoint y: 46, endPoint x: 254, endPoint y: 67, distance: 106.8
click at [254, 67] on div "1 error prohibited this agent from being saved: Backstory can't be blank" at bounding box center [218, 57] width 138 height 24
copy div "1 error prohibited this agent from being saved: Backstory can't be blank"
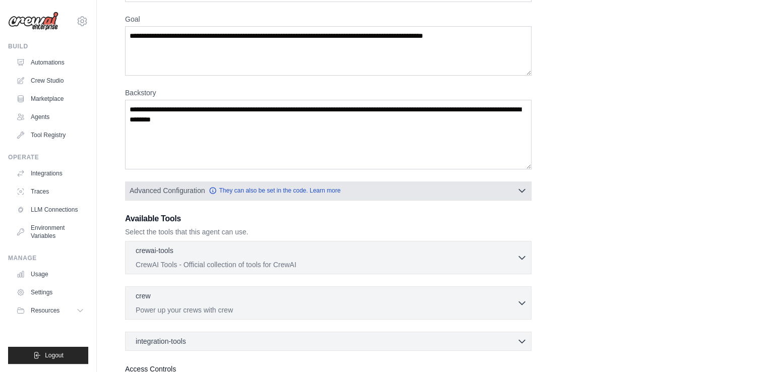
scroll to position [118, 0]
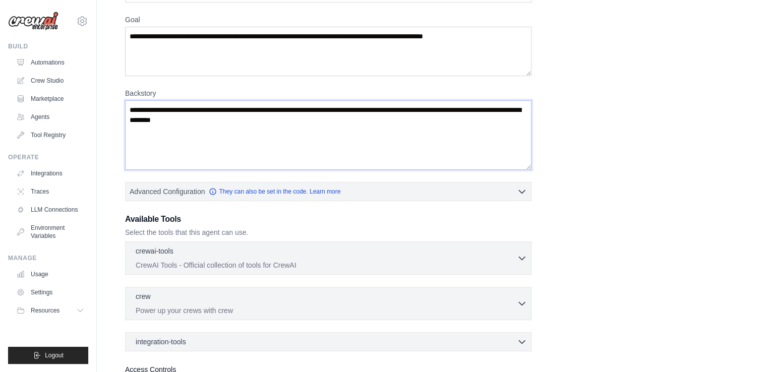
click at [292, 129] on textarea "Backstory" at bounding box center [328, 135] width 406 height 70
drag, startPoint x: 292, startPoint y: 129, endPoint x: 273, endPoint y: 120, distance: 21.0
click at [292, 129] on textarea "Backstory" at bounding box center [328, 135] width 406 height 70
paste textarea "**********"
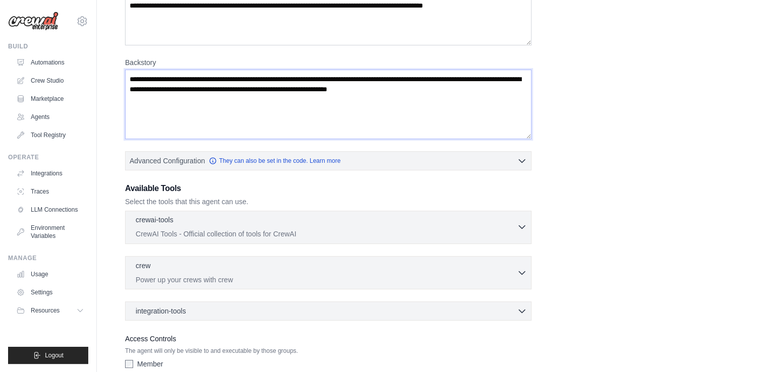
scroll to position [208, 0]
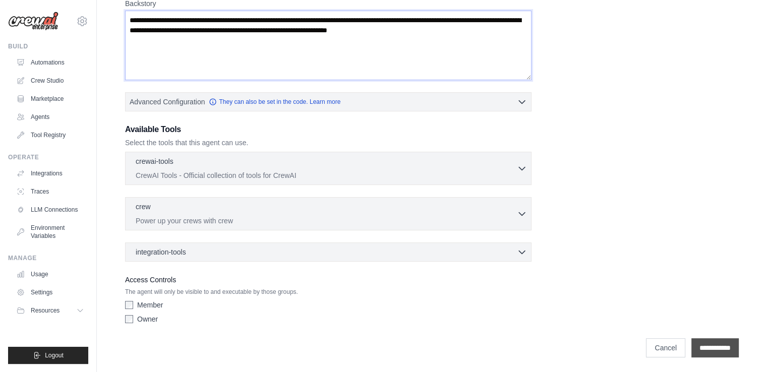
type textarea "**********"
click at [709, 344] on input "**********" at bounding box center [714, 347] width 47 height 19
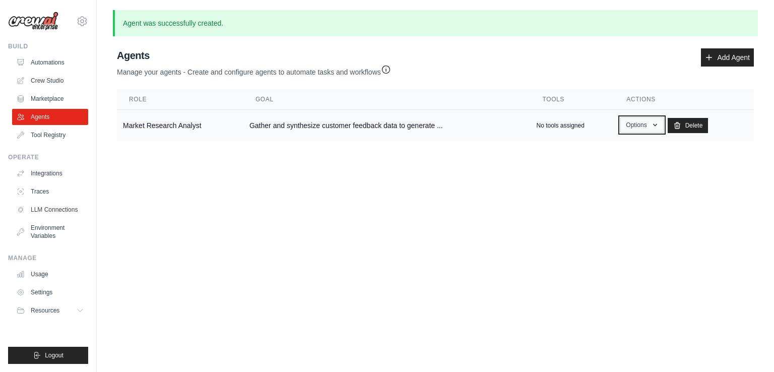
click at [643, 124] on button "Options" at bounding box center [641, 124] width 43 height 15
click at [538, 162] on main "Agent was successfully created. Agent Usage Guide To use an agent in your CrewA…" at bounding box center [435, 83] width 677 height 167
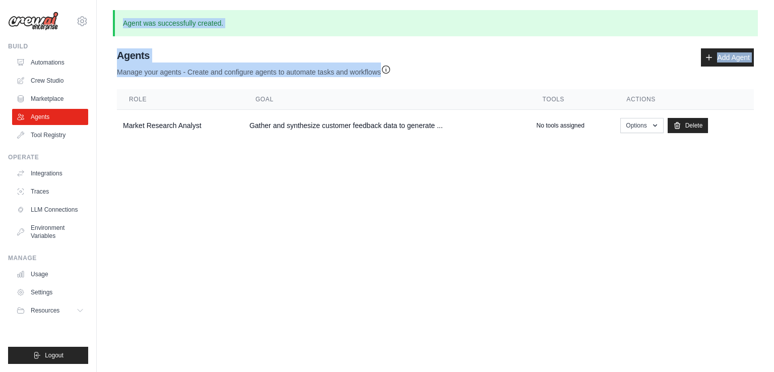
drag, startPoint x: 124, startPoint y: 25, endPoint x: 269, endPoint y: 168, distance: 204.2
click at [269, 168] on body "[EMAIL_ADDRESS][DOMAIN_NAME] Settings Build Automations Crew Studio" at bounding box center [387, 186] width 774 height 372
copy div "Agent was successfully created. Agent Usage Guide To use an agent in your CrewA…"
click at [542, 21] on p "Agent was successfully created." at bounding box center [435, 23] width 645 height 26
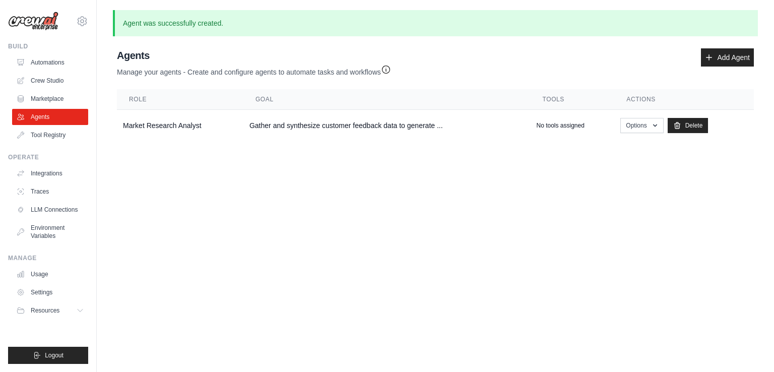
click at [581, 69] on div "Agents Manage your agents - Create and configure agents to automate tasks and w…" at bounding box center [435, 62] width 637 height 29
click at [628, 127] on button "Options" at bounding box center [641, 124] width 43 height 15
click at [608, 149] on link "Show" at bounding box center [627, 148] width 73 height 18
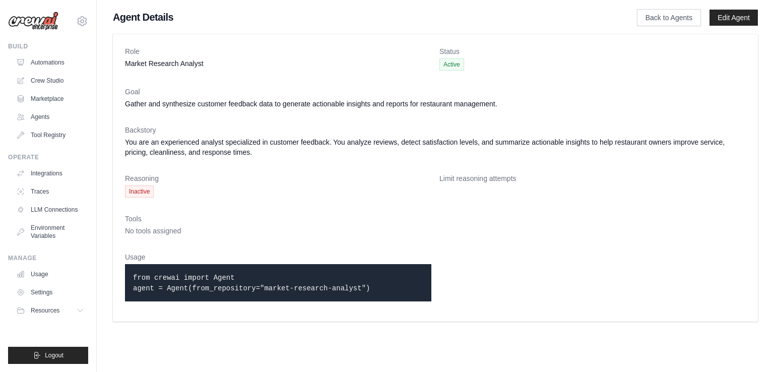
click at [283, 95] on dt "Goal" at bounding box center [435, 92] width 621 height 10
click at [240, 95] on dt "Goal" at bounding box center [435, 92] width 621 height 10
copy div "[EMAIL_ADDRESS][DOMAIN_NAME] Settings Build Automations Crew Studio Marketplace…"
click at [568, 57] on div "Status Active" at bounding box center [592, 58] width 306 height 24
click at [659, 21] on link "Back to Agents" at bounding box center [669, 17] width 64 height 17
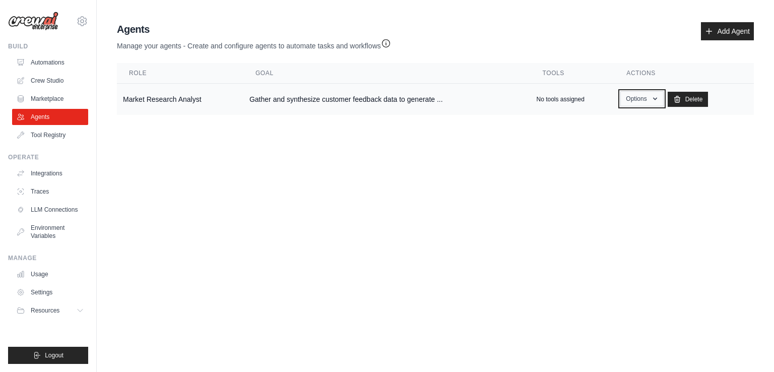
click at [645, 99] on button "Options" at bounding box center [641, 98] width 43 height 15
click at [615, 144] on link "Edit" at bounding box center [627, 140] width 73 height 18
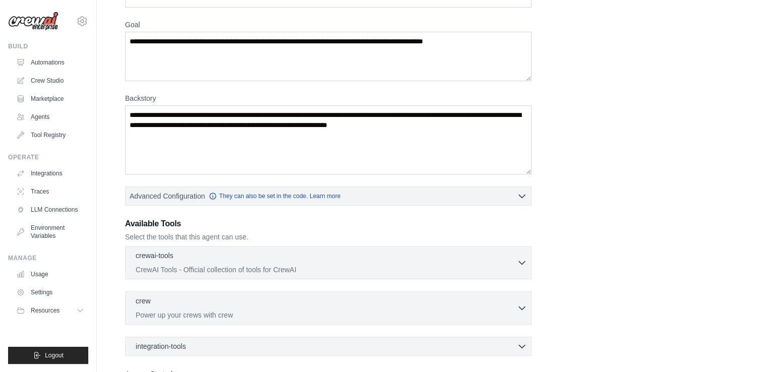
scroll to position [196, 0]
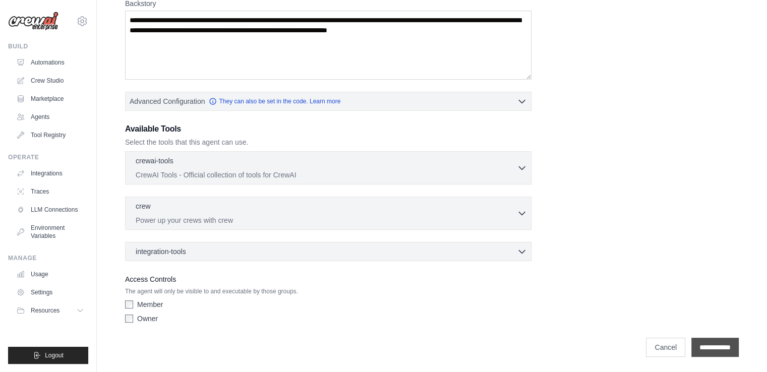
click at [698, 343] on input "**********" at bounding box center [714, 347] width 47 height 19
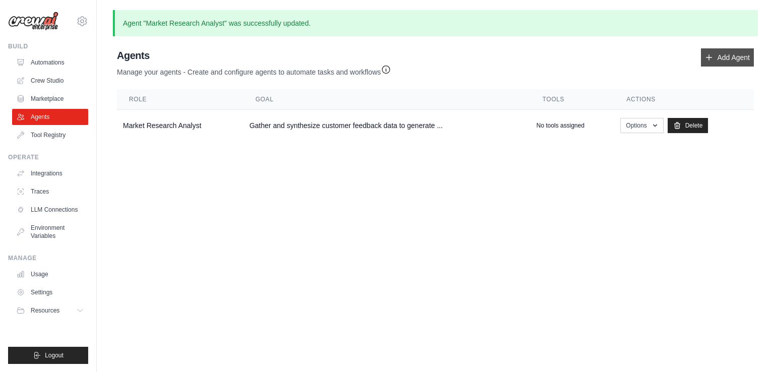
click at [717, 56] on link "Add Agent" at bounding box center [727, 57] width 53 height 18
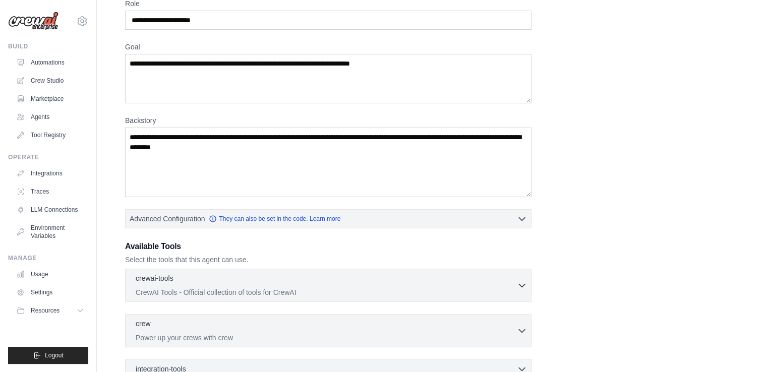
scroll to position [49, 0]
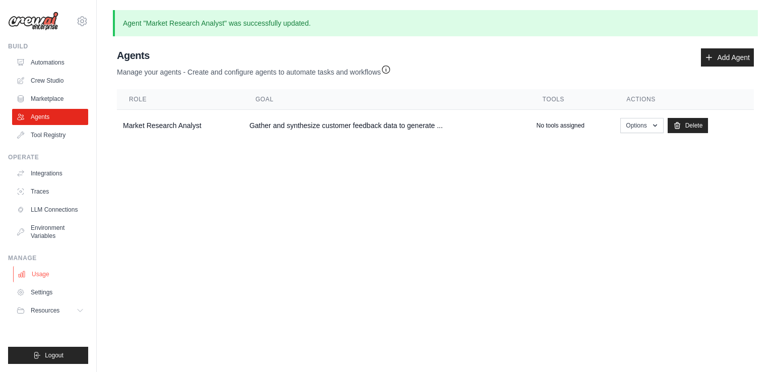
click at [36, 275] on link "Usage" at bounding box center [51, 274] width 76 height 16
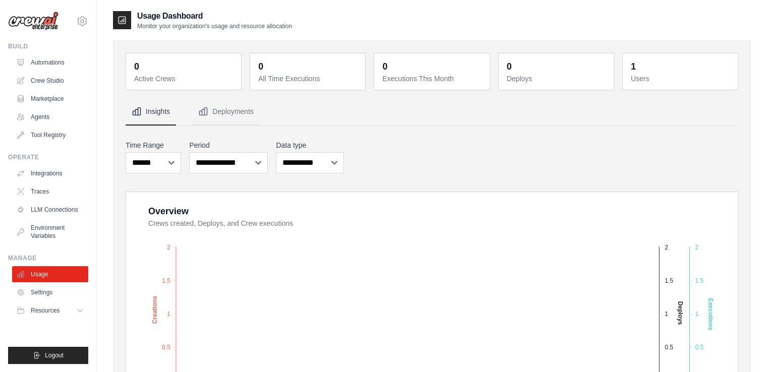
click at [198, 68] on dd "0" at bounding box center [184, 66] width 101 height 14
click at [147, 78] on dt "Active Crews" at bounding box center [184, 79] width 101 height 10
click at [170, 162] on select "***** ****** *******" at bounding box center [152, 162] width 55 height 21
click at [214, 163] on select "**********" at bounding box center [228, 162] width 79 height 21
click at [308, 160] on select "**********" at bounding box center [310, 162] width 68 height 21
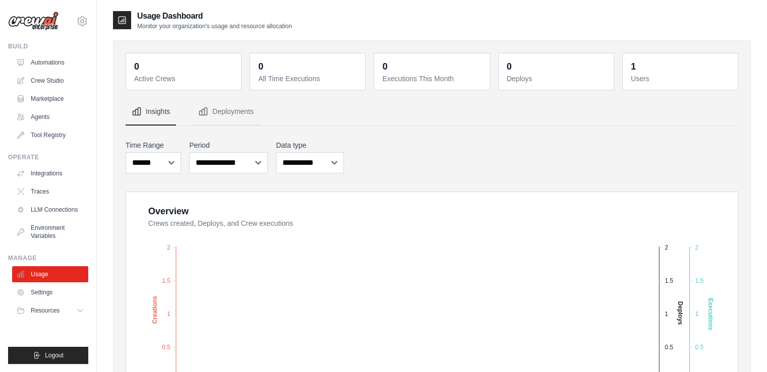
click at [434, 168] on div "**********" at bounding box center [431, 156] width 612 height 37
click at [54, 291] on link "Settings" at bounding box center [51, 292] width 76 height 16
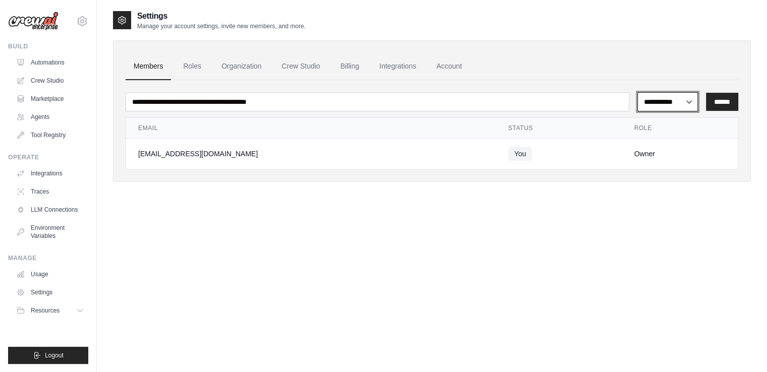
click at [660, 101] on select "**********" at bounding box center [667, 101] width 60 height 19
click at [726, 98] on input "******" at bounding box center [722, 102] width 32 height 18
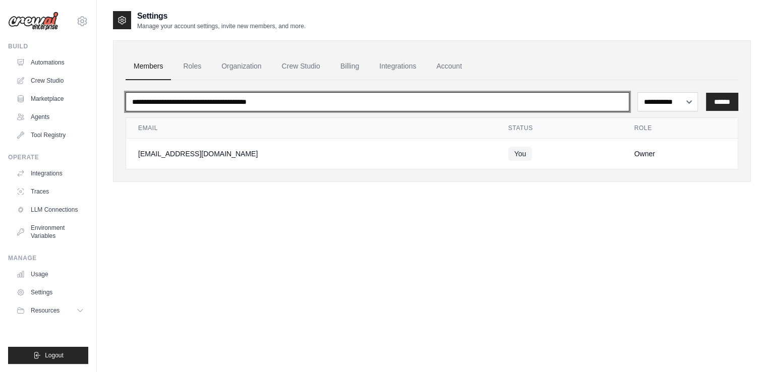
click at [418, 103] on input "email" at bounding box center [376, 101] width 503 height 19
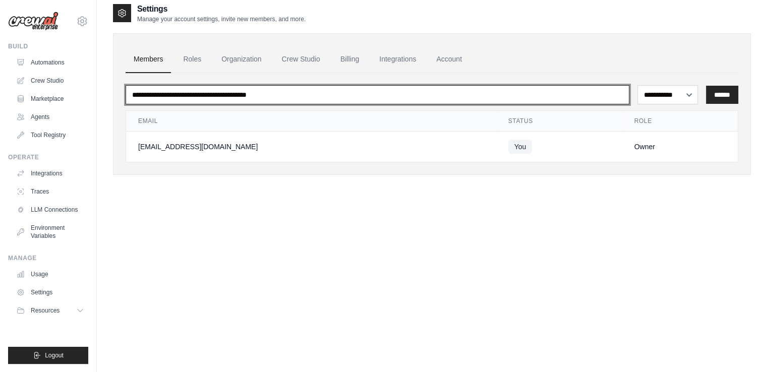
scroll to position [6, 0]
click at [317, 92] on input "email" at bounding box center [376, 95] width 503 height 19
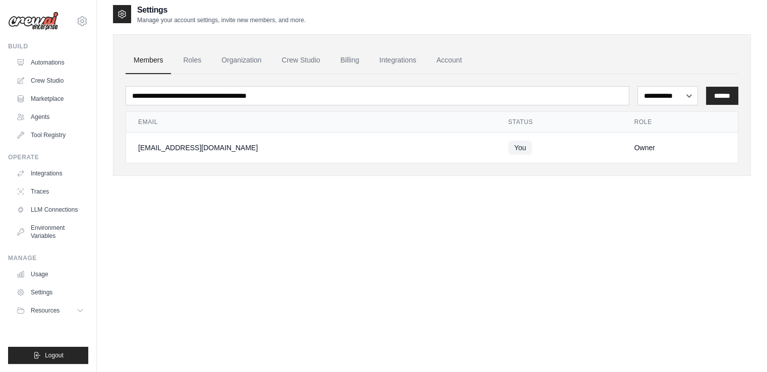
scroll to position [0, 0]
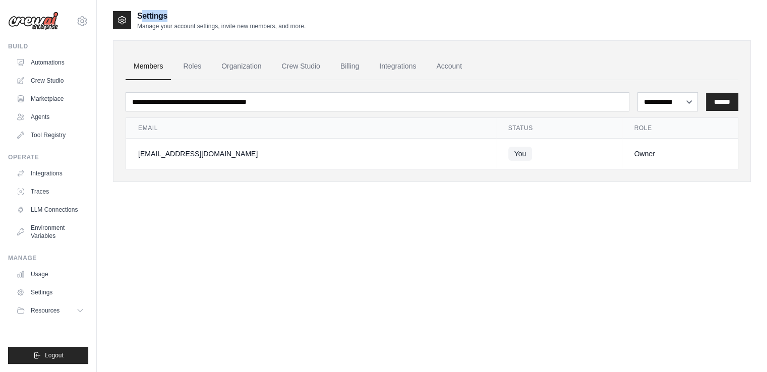
drag, startPoint x: 141, startPoint y: 15, endPoint x: 177, endPoint y: 17, distance: 35.8
click at [177, 17] on h2 "Settings" at bounding box center [221, 16] width 168 height 12
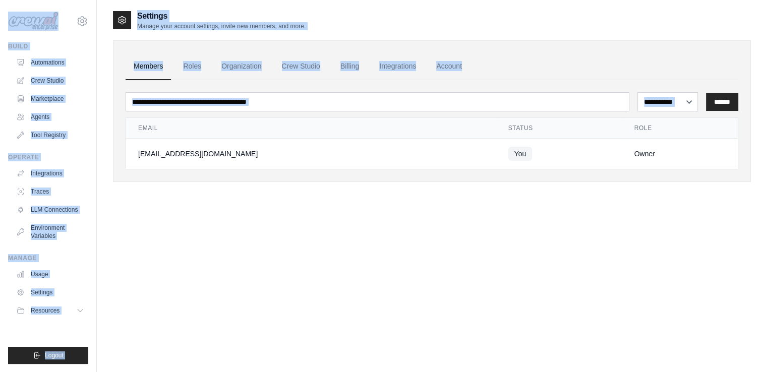
copy div "[EMAIL_ADDRESS][DOMAIN_NAME] Settings Build Automations Crew Studio Marketplace…"
click at [361, 45] on div "**********" at bounding box center [432, 111] width 638 height 142
